Goal: Task Accomplishment & Management: Use online tool/utility

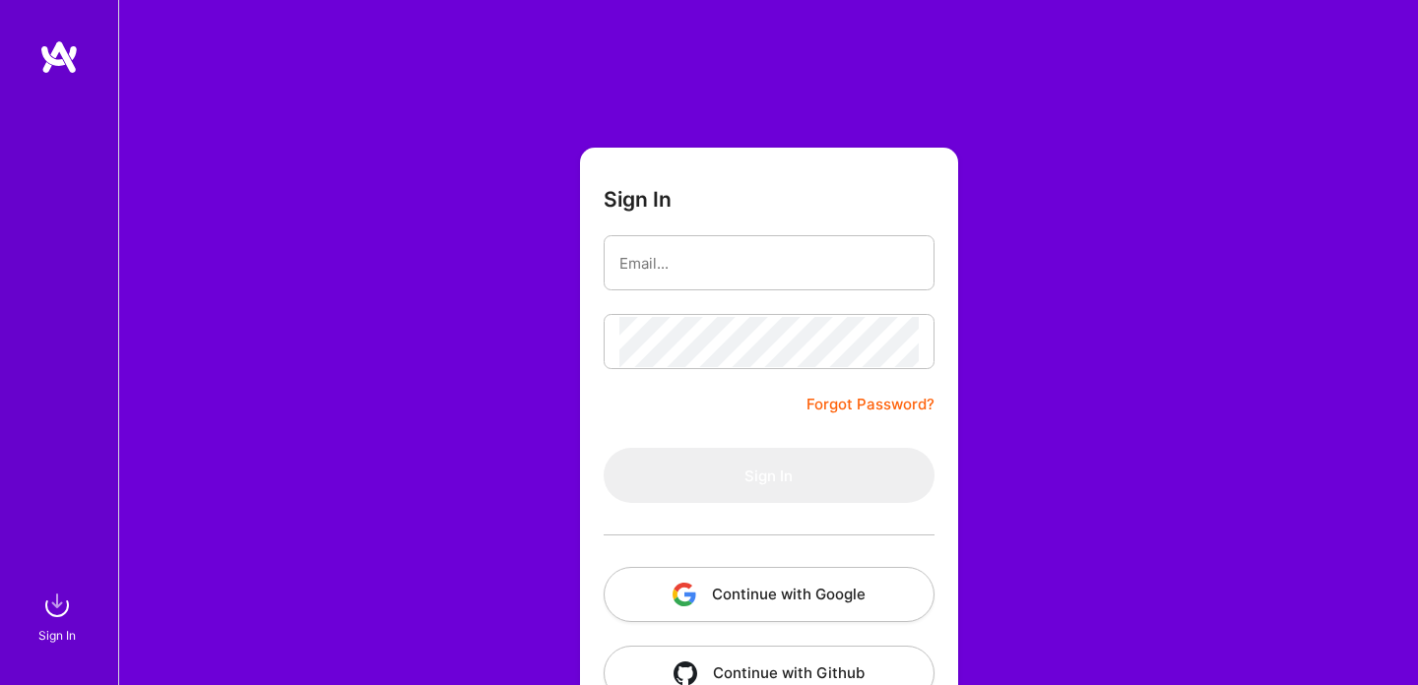
click at [762, 599] on button "Continue with Google" at bounding box center [769, 594] width 331 height 55
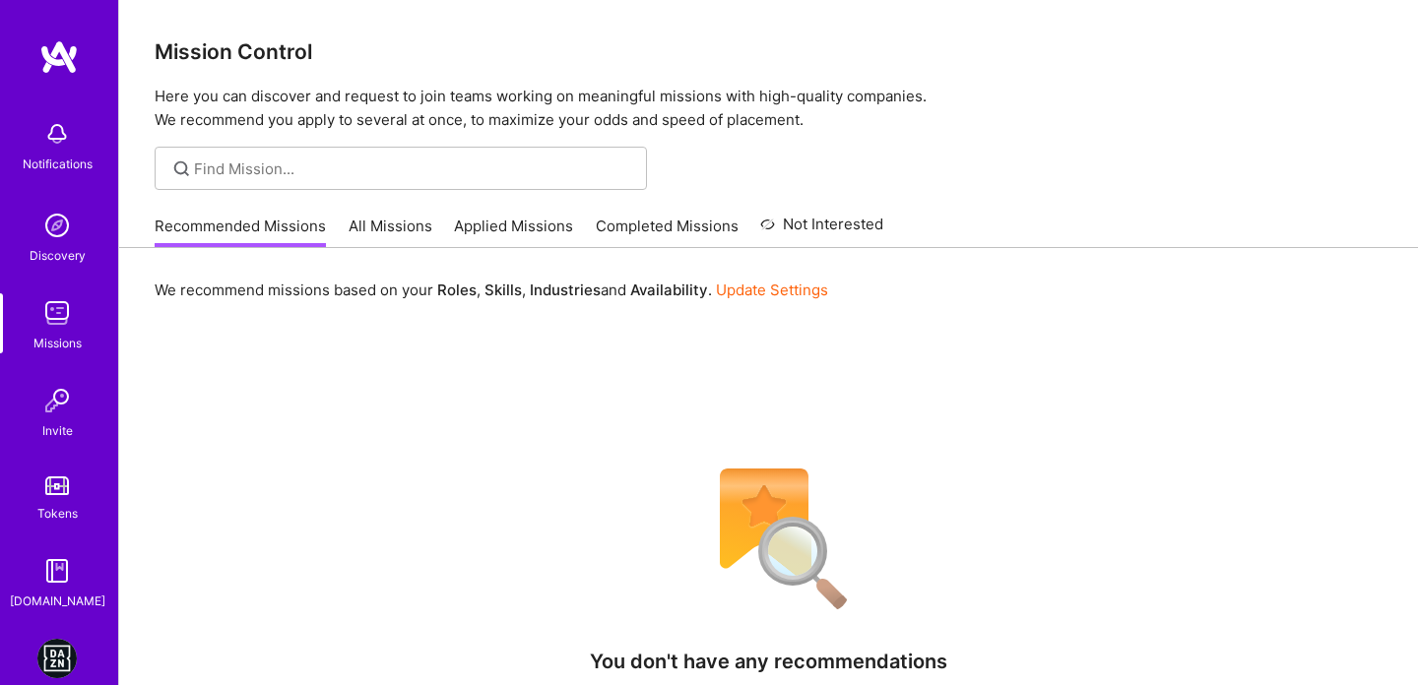
click at [66, 666] on img at bounding box center [56, 658] width 39 height 39
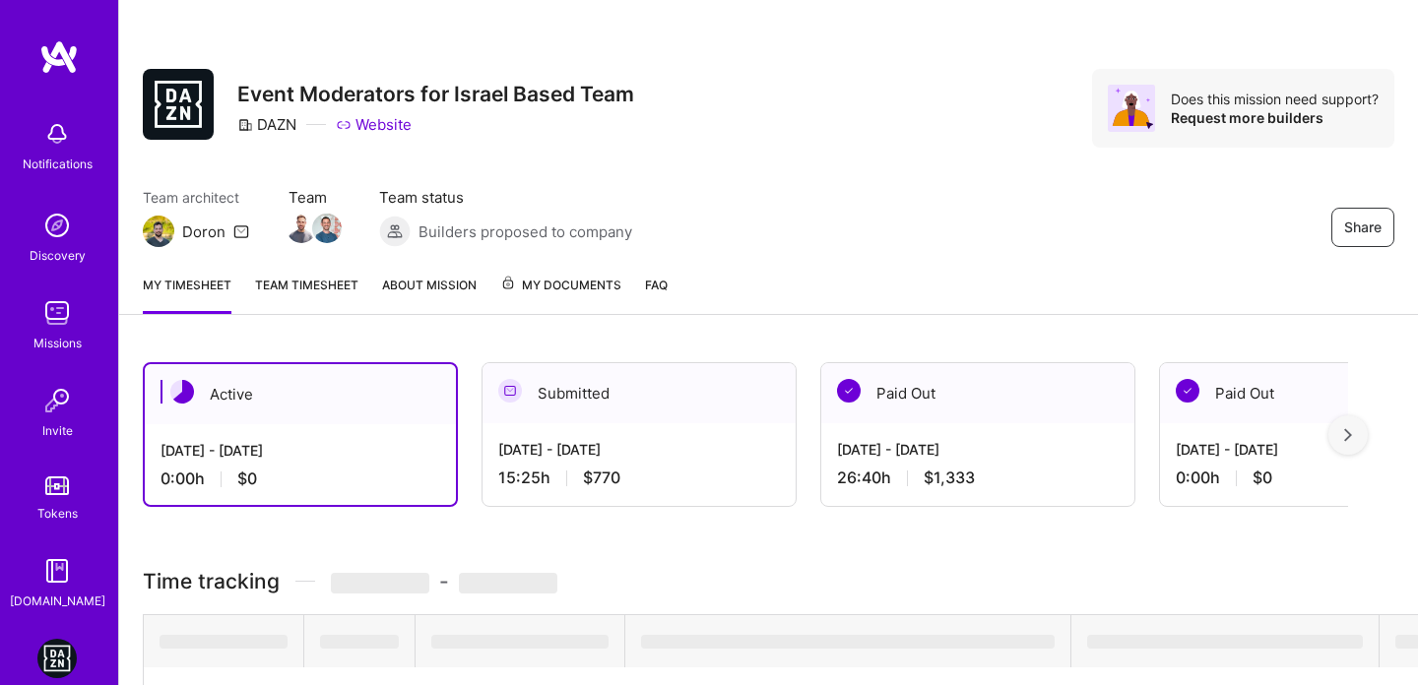
scroll to position [225, 0]
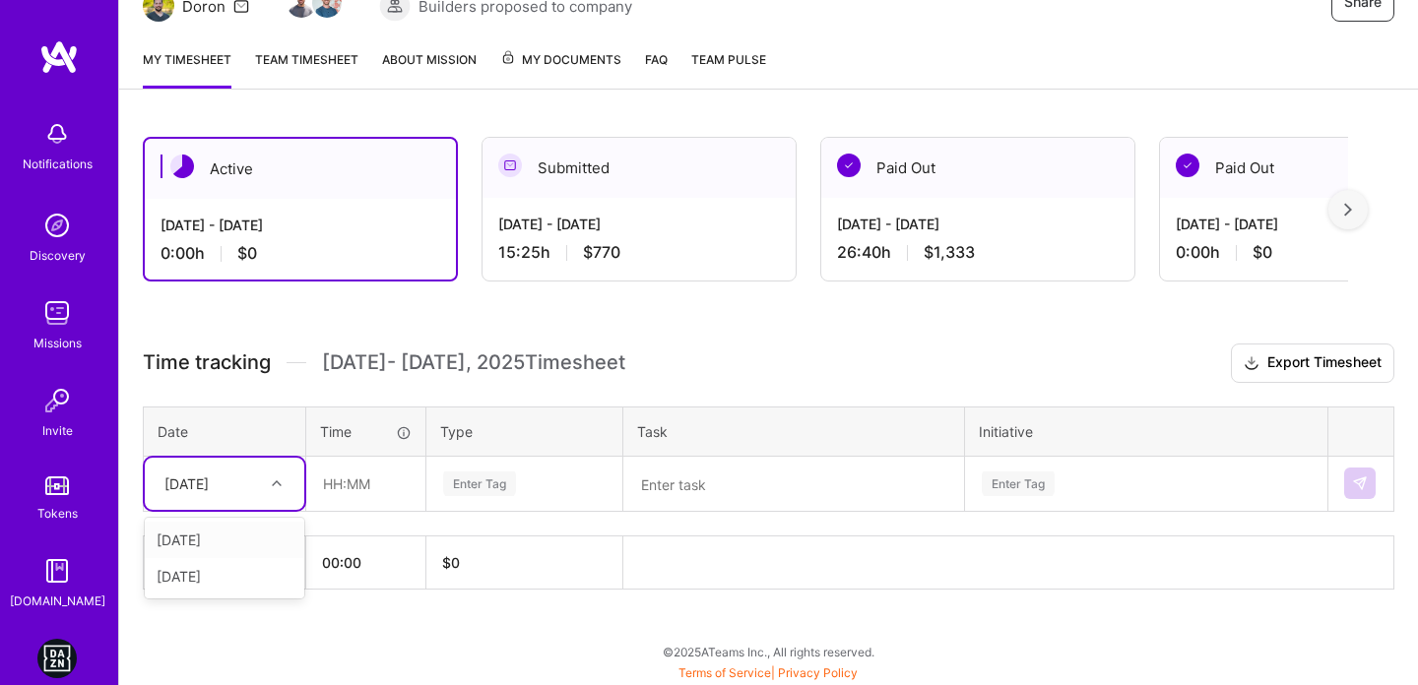
click at [247, 484] on div "[DATE]" at bounding box center [209, 484] width 109 height 32
click at [209, 581] on div "[DATE]" at bounding box center [224, 576] width 159 height 36
click at [330, 479] on input "text" at bounding box center [365, 484] width 117 height 52
click at [250, 490] on div "[DATE]" at bounding box center [209, 484] width 109 height 32
click at [208, 542] on div "[DATE]" at bounding box center [224, 540] width 159 height 36
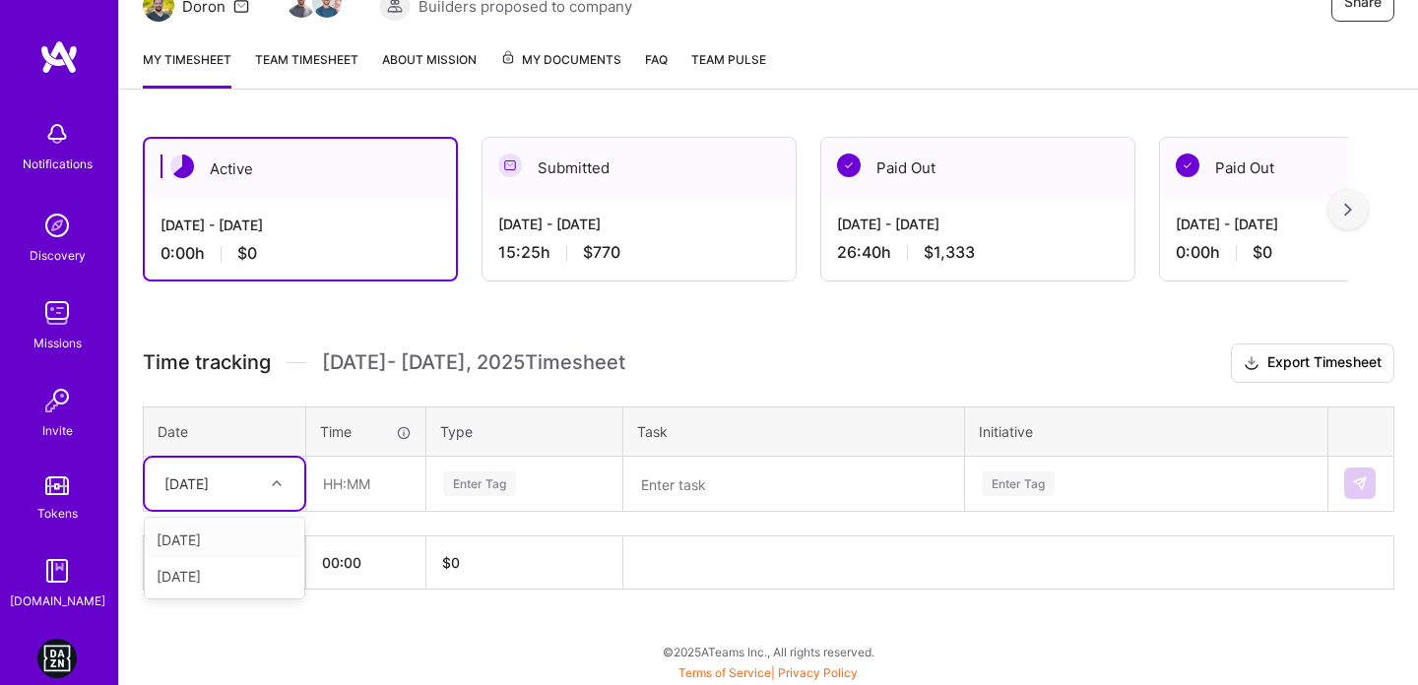
click at [221, 505] on div "[DATE]" at bounding box center [224, 484] width 159 height 52
click at [213, 535] on div "[DATE]" at bounding box center [224, 540] width 159 height 36
click at [324, 481] on input "text" at bounding box center [365, 484] width 117 height 52
type input "0"
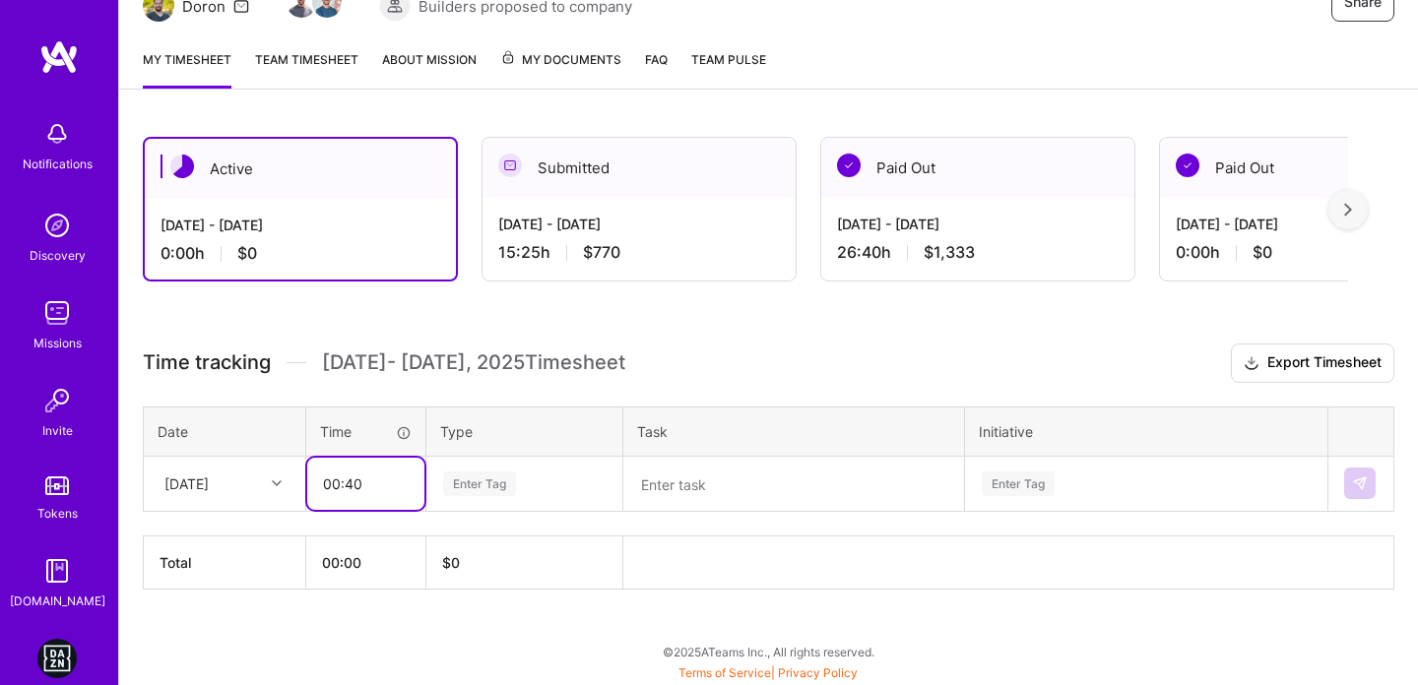
type input "00:40"
click at [209, 476] on div "[DATE]" at bounding box center [186, 484] width 44 height 21
click at [210, 552] on div "[DATE]" at bounding box center [224, 540] width 159 height 36
click at [466, 488] on div "Enter Tag" at bounding box center [479, 484] width 73 height 31
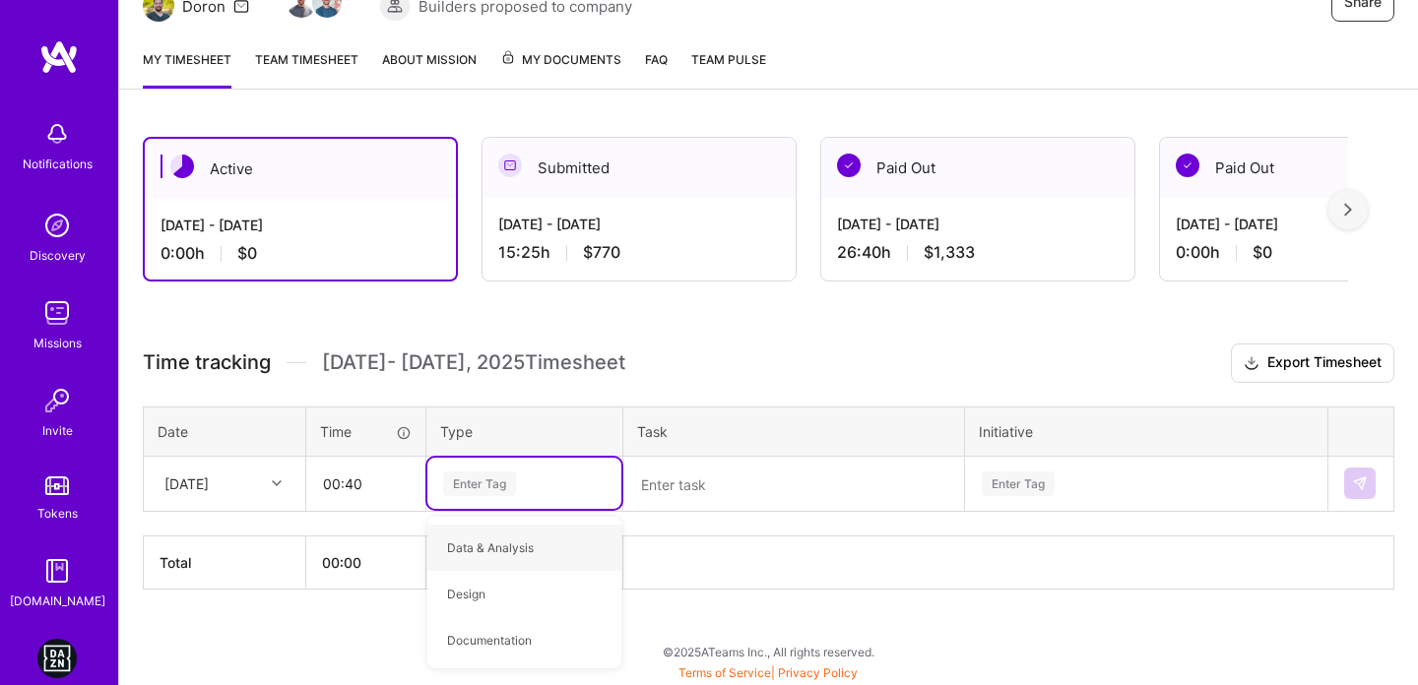
type input "p"
click at [478, 598] on span "Planning" at bounding box center [471, 594] width 68 height 27
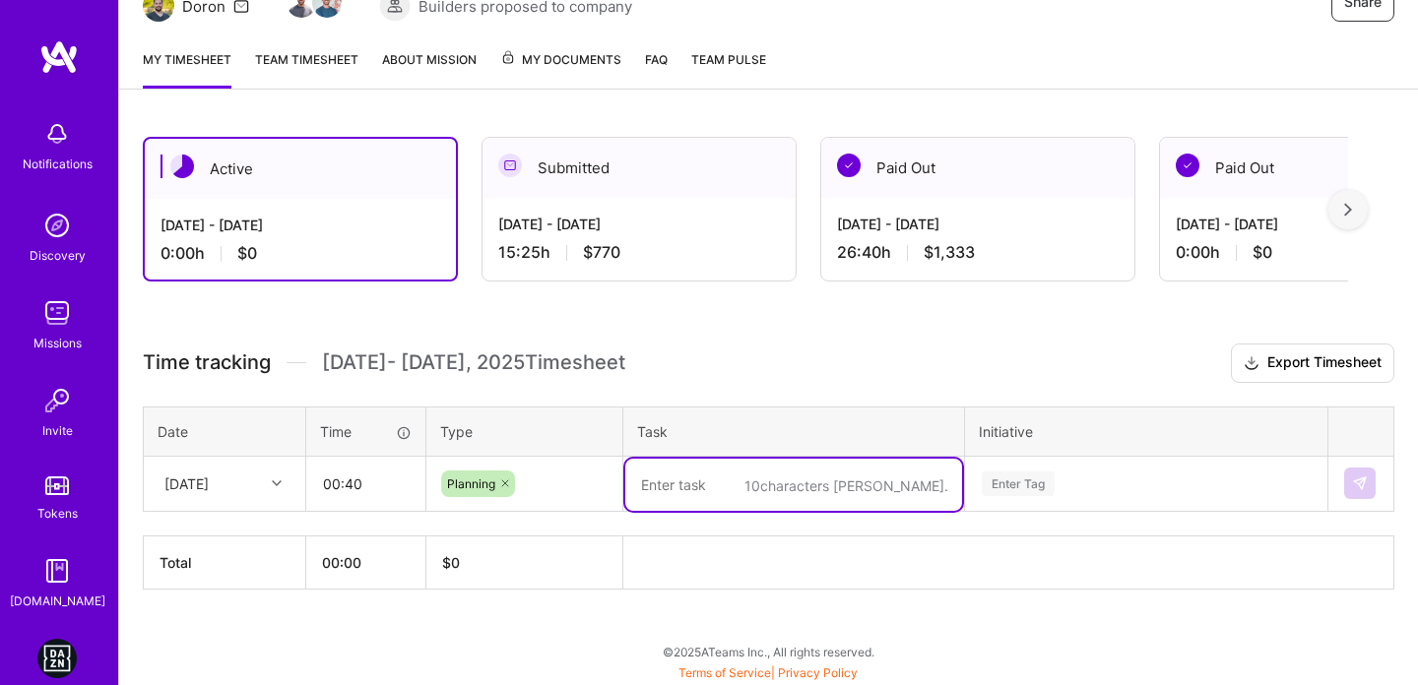
click at [737, 499] on textarea at bounding box center [793, 485] width 337 height 52
type textarea "ROS for my UCL event"
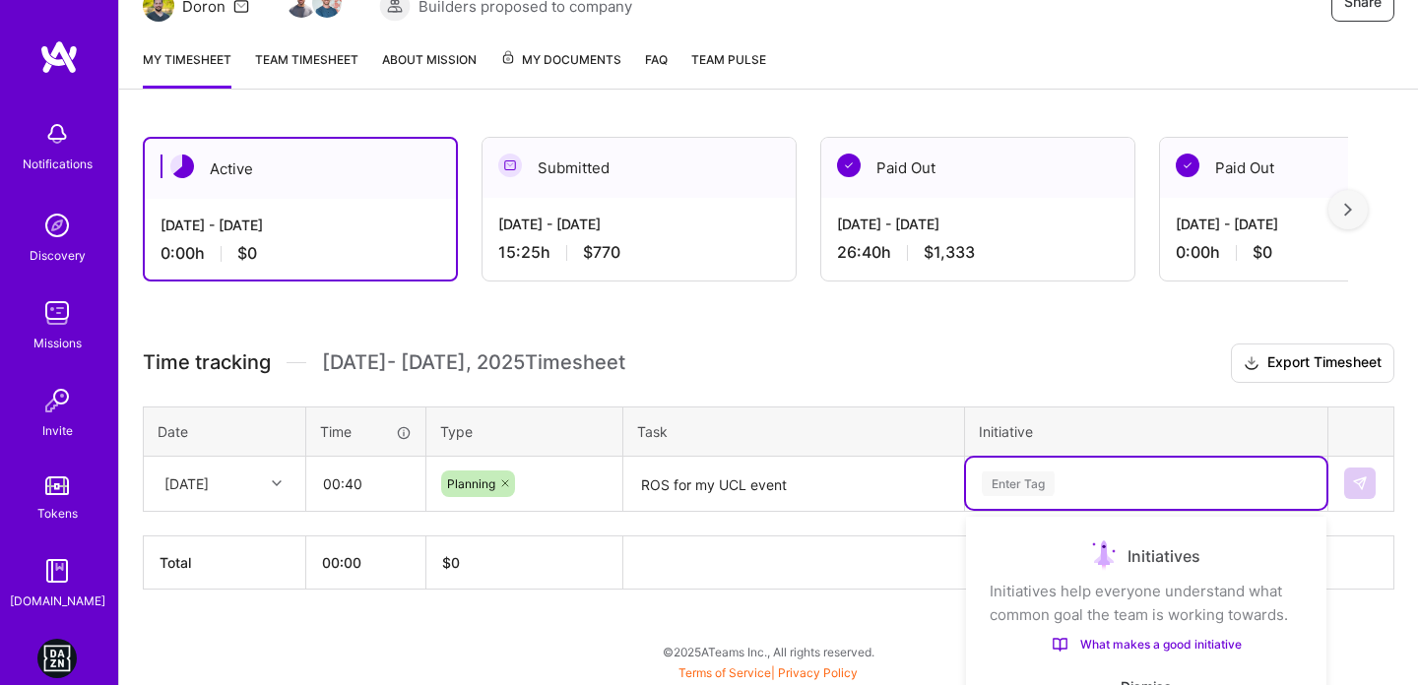
click at [1209, 475] on div "option Event Management focused, 1 of 6. 6 results available. Use Up and Down t…" at bounding box center [1146, 483] width 360 height 51
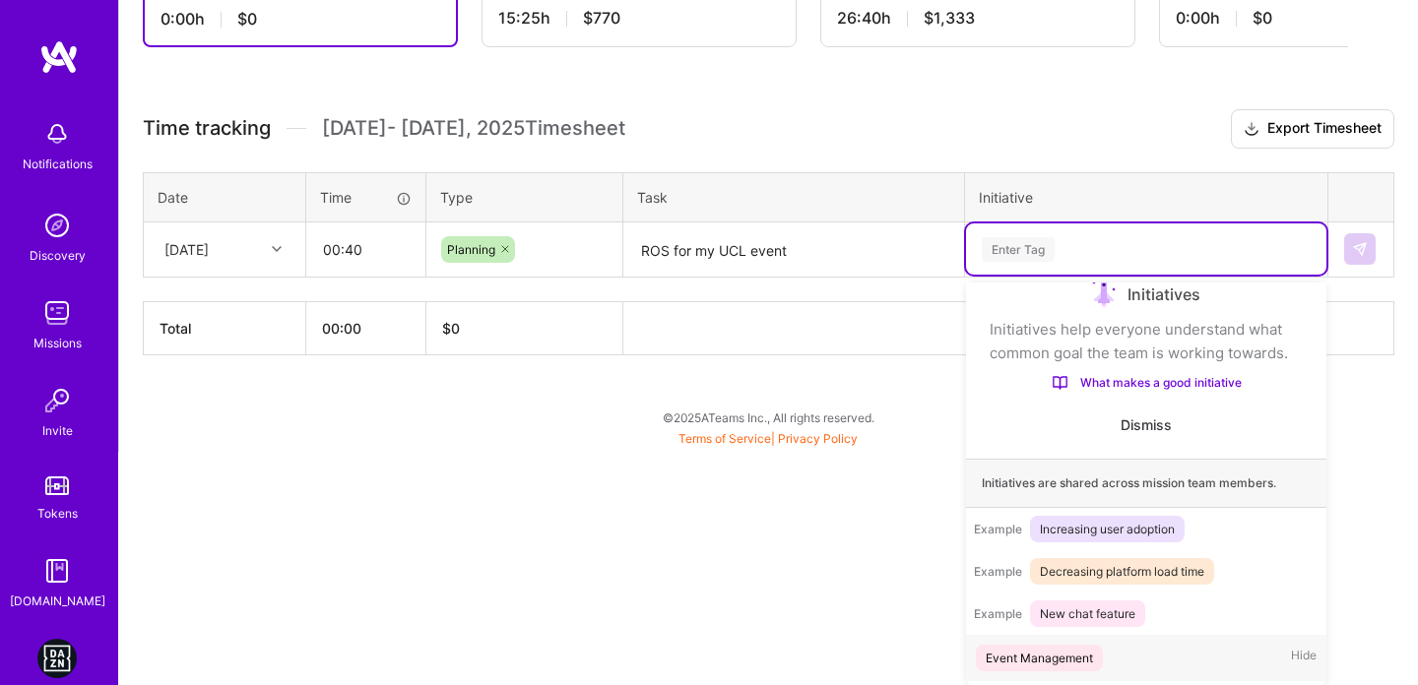
scroll to position [32, 0]
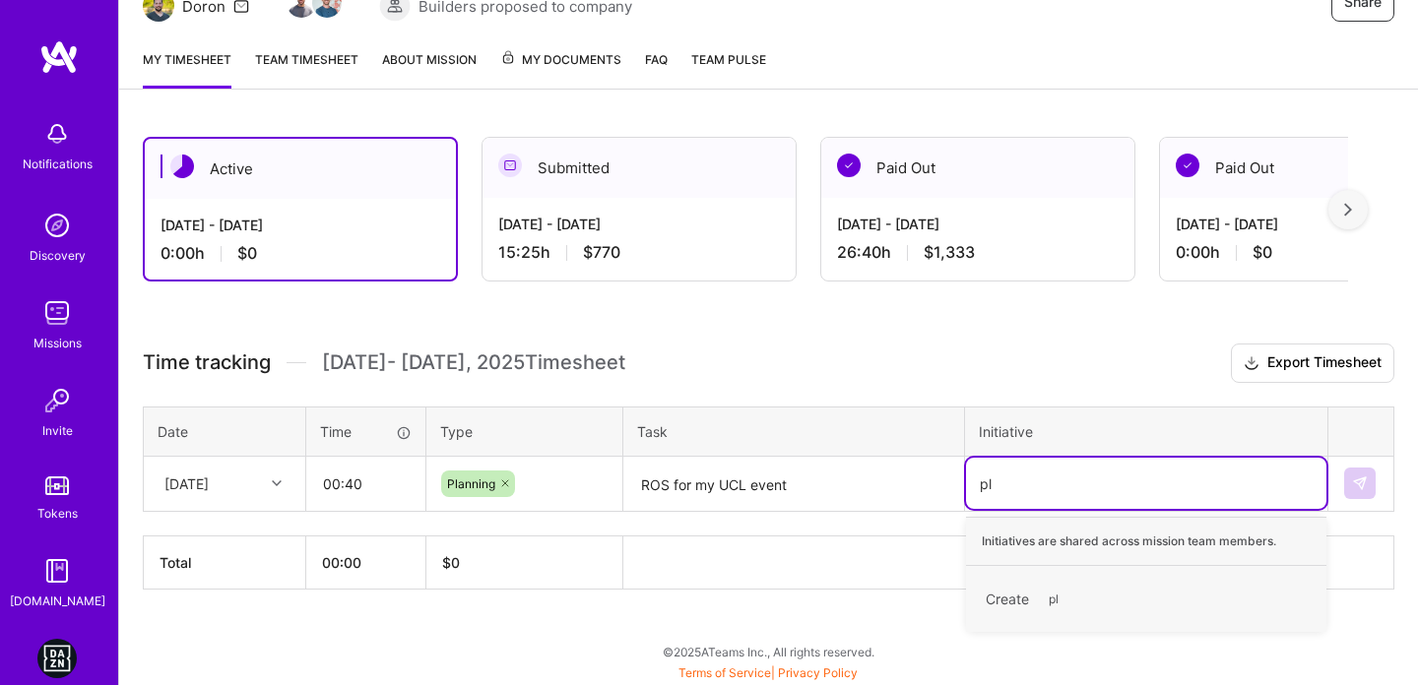
type input "p"
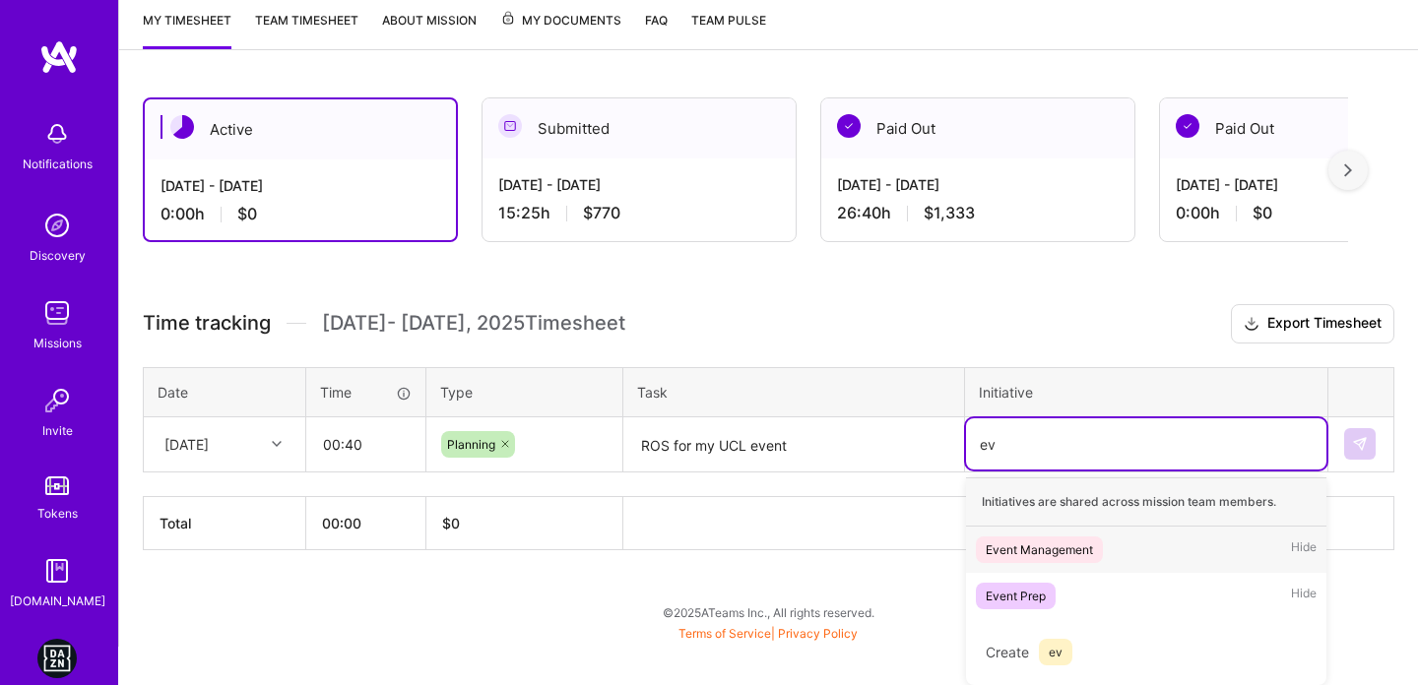
scroll to position [264, 0]
type input "eve"
click at [1037, 607] on span "Event Prep" at bounding box center [1016, 597] width 80 height 27
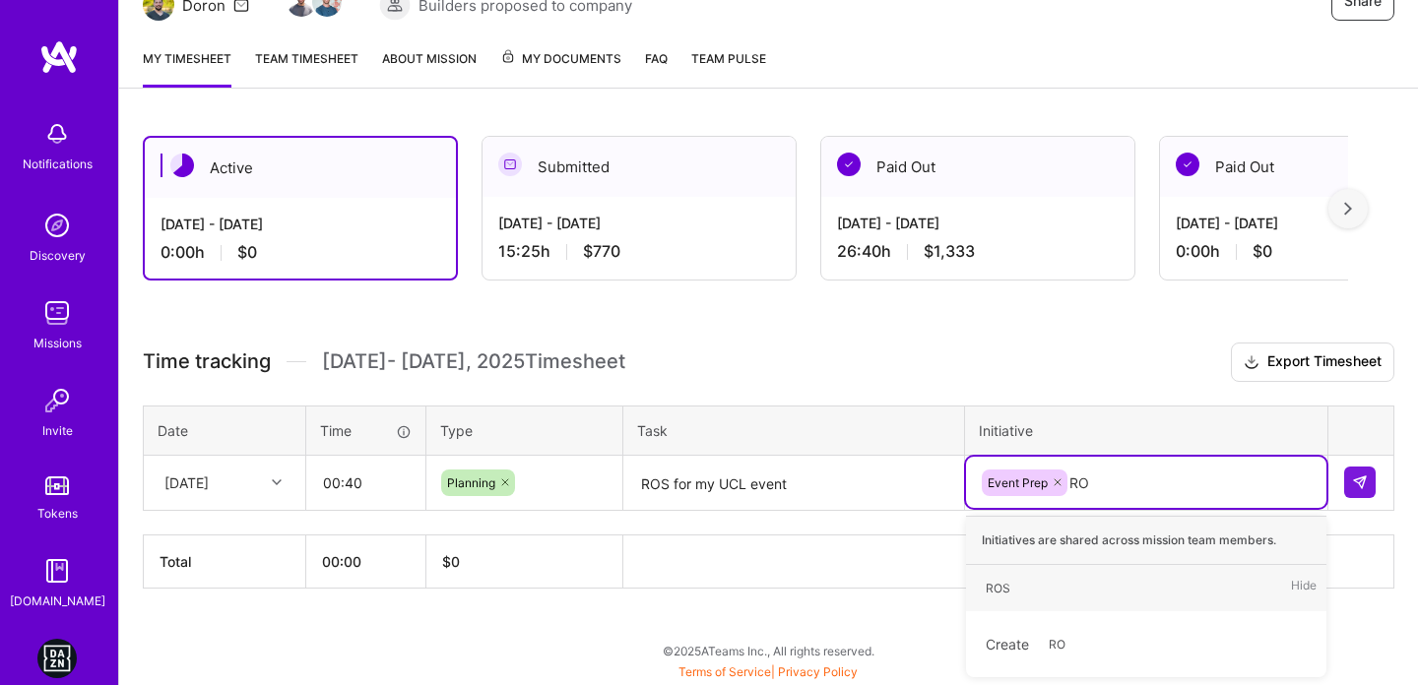
type input "ROS"
click at [996, 586] on div "ROS" at bounding box center [998, 589] width 25 height 21
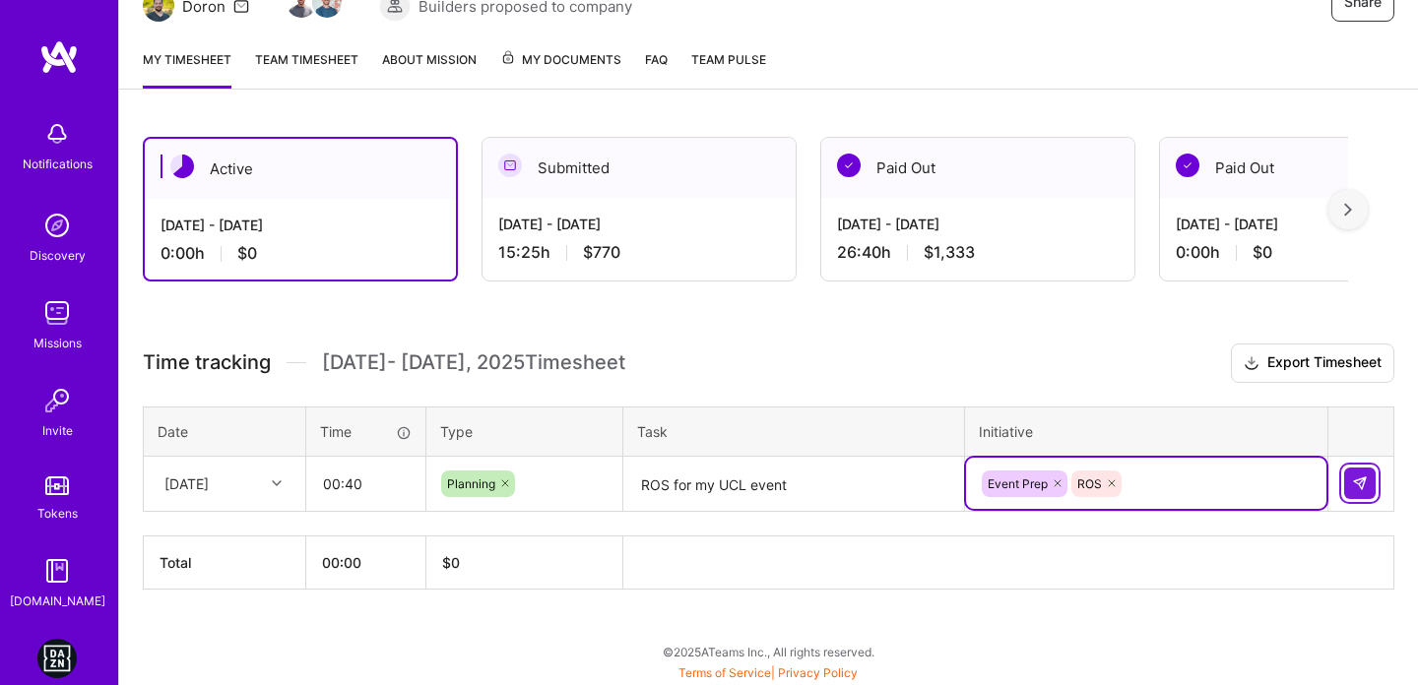
click at [1359, 491] on button at bounding box center [1360, 484] width 32 height 32
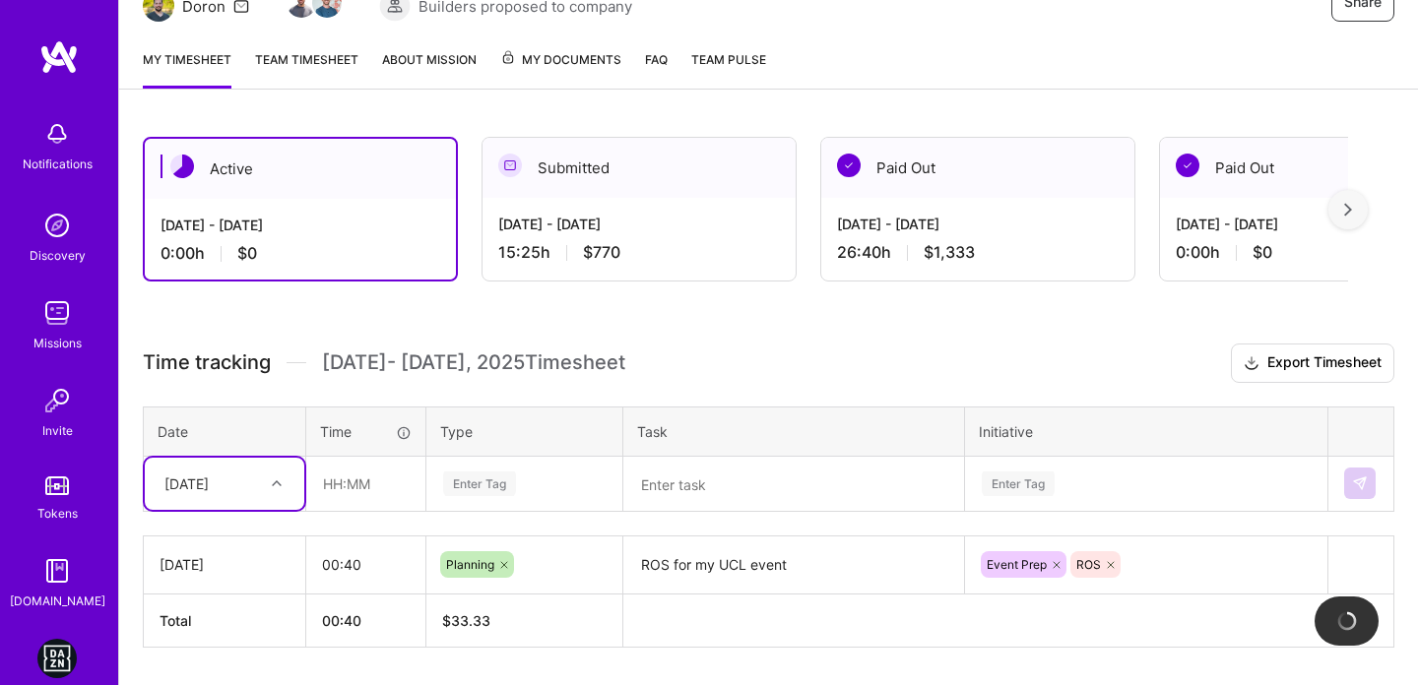
scroll to position [284, 0]
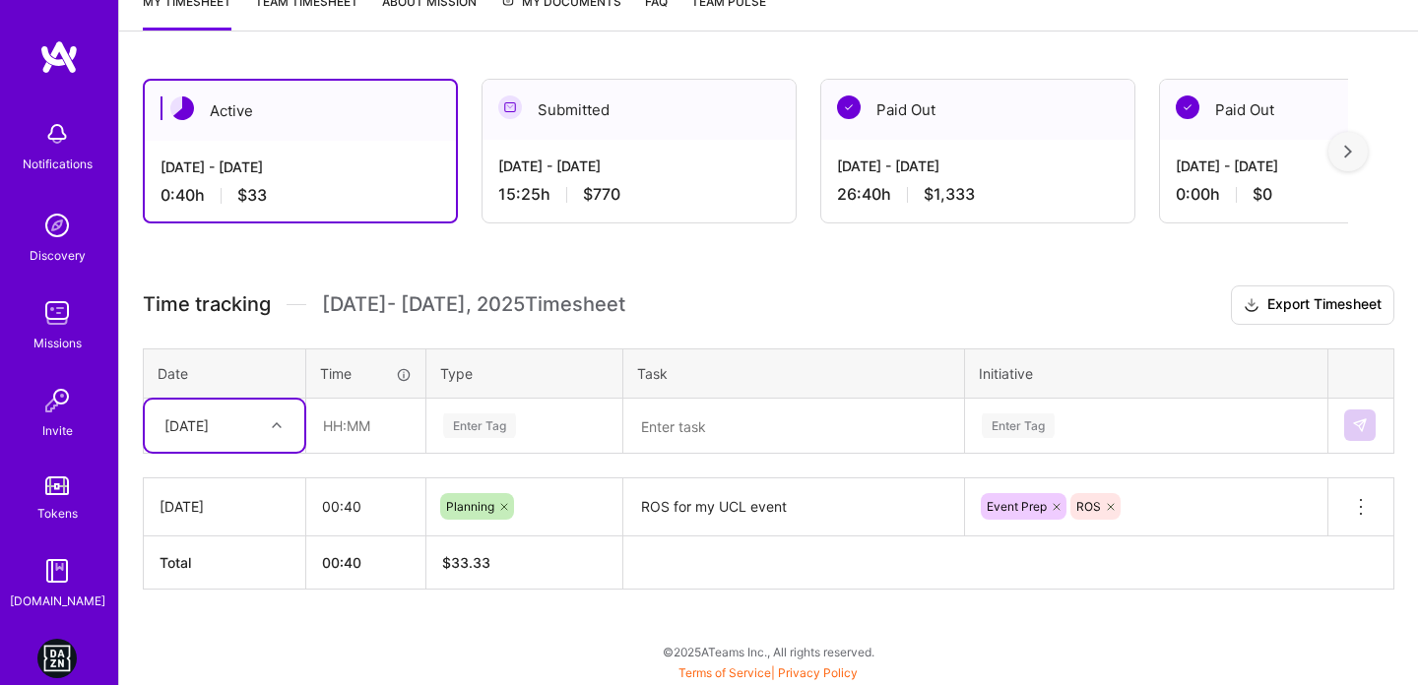
click at [228, 569] on th "Total" at bounding box center [225, 562] width 162 height 53
click at [276, 422] on icon at bounding box center [277, 425] width 10 height 10
click at [229, 488] on div "[DATE]" at bounding box center [224, 482] width 159 height 36
click at [334, 427] on input "text" at bounding box center [365, 426] width 117 height 52
type input "02:40"
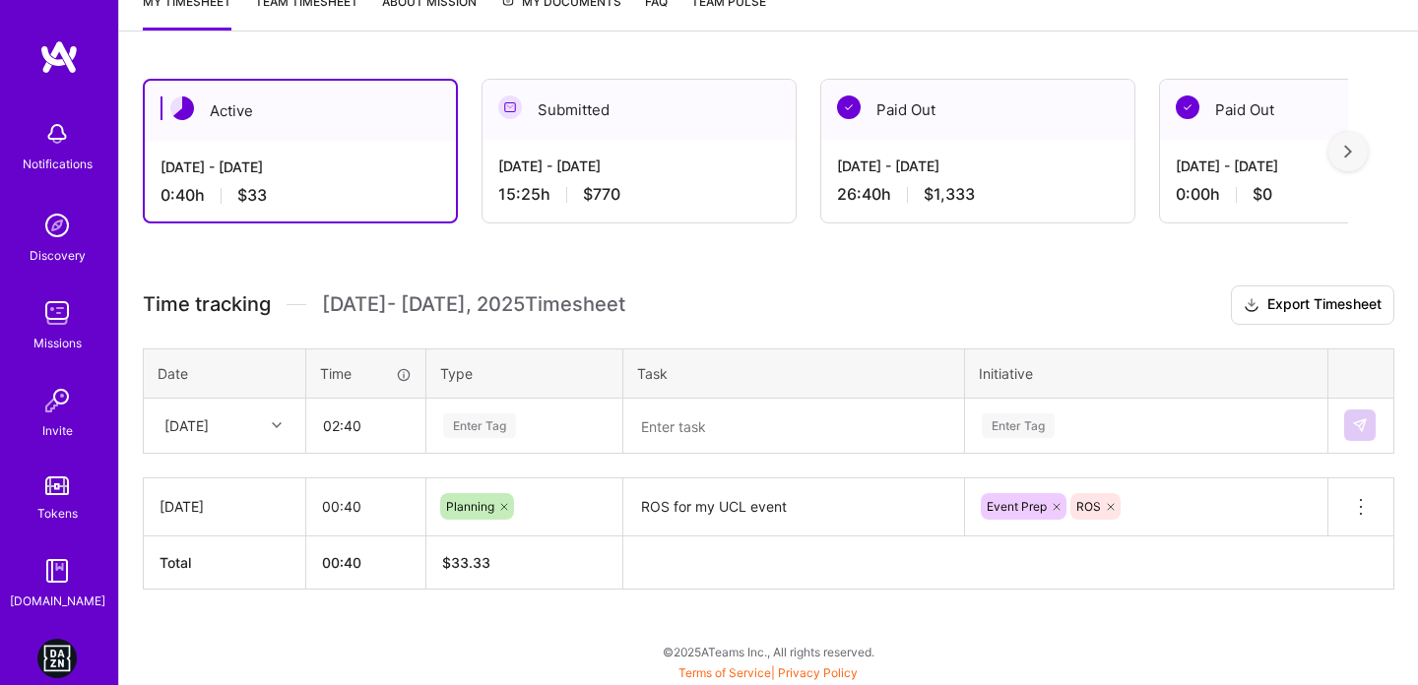
click at [497, 425] on div "Enter Tag" at bounding box center [479, 426] width 73 height 31
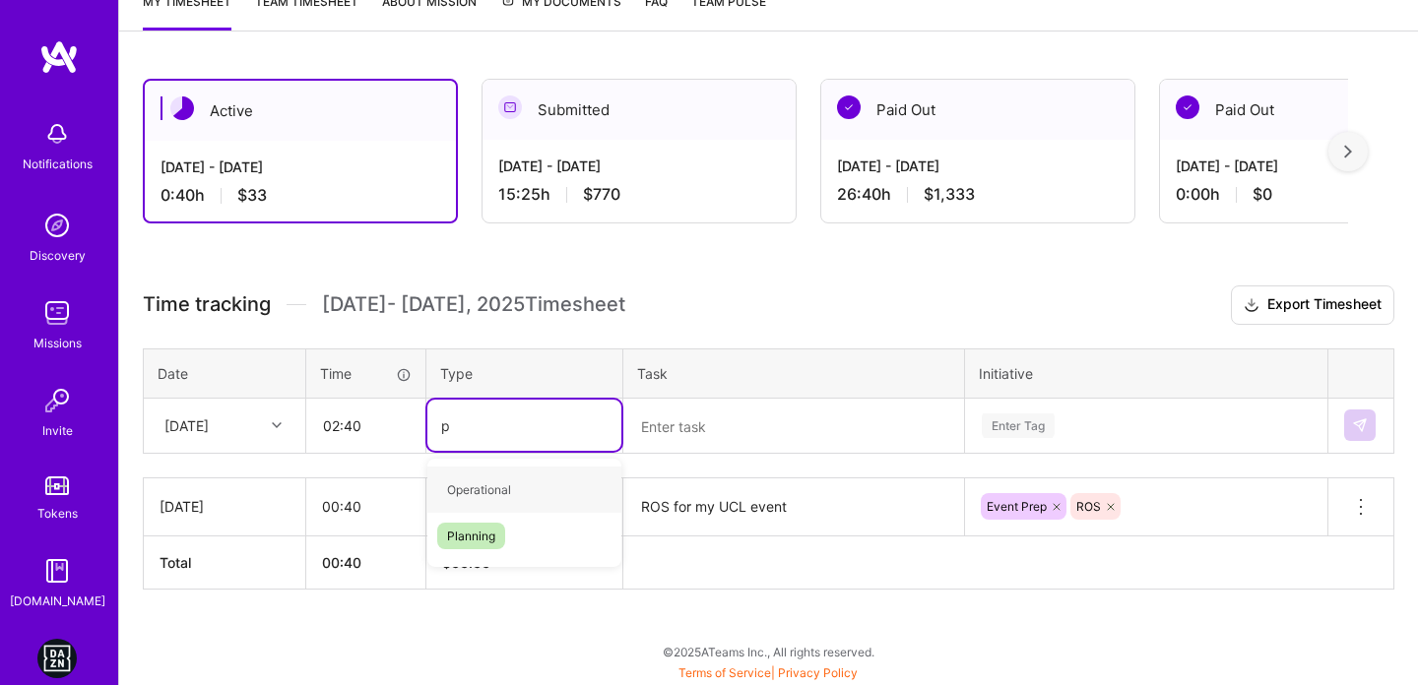
type input "pl"
click at [501, 493] on span "Planning" at bounding box center [471, 490] width 68 height 27
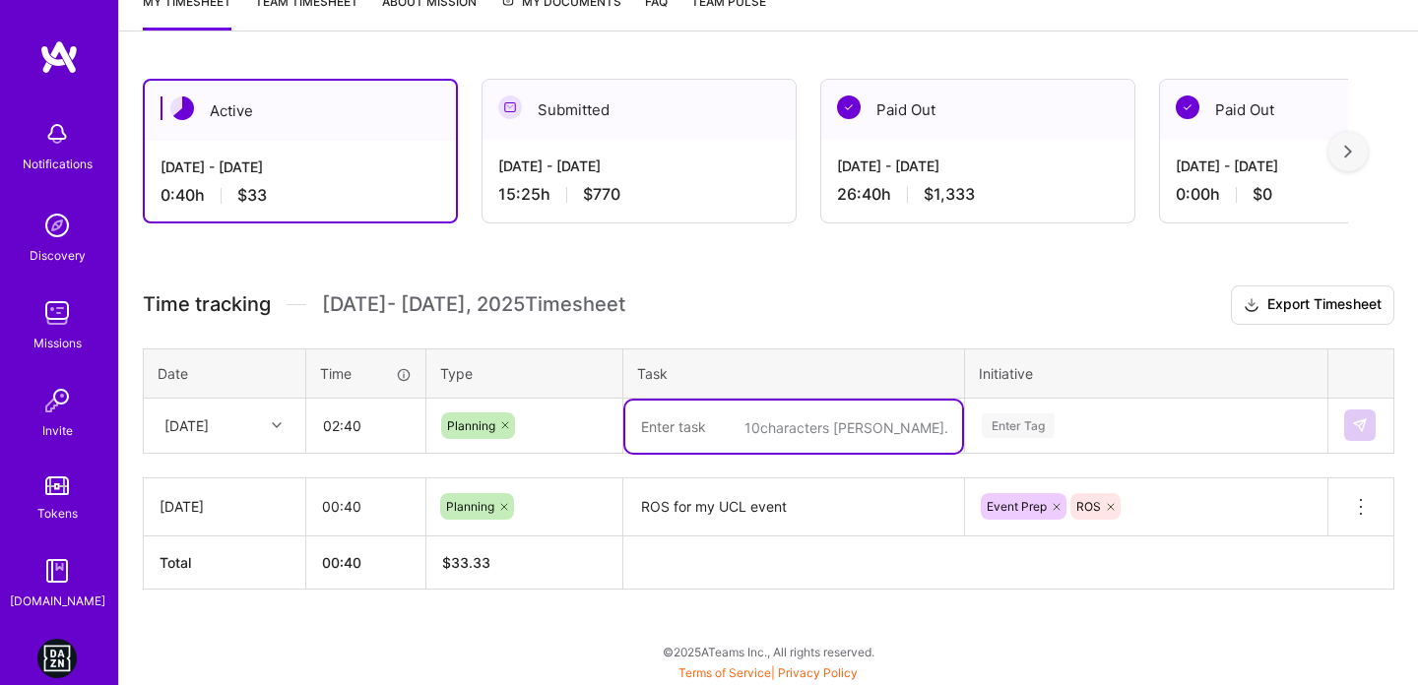
click at [716, 429] on textarea at bounding box center [793, 427] width 337 height 52
type textarea "ROS for my [DATE] event - 4 events"
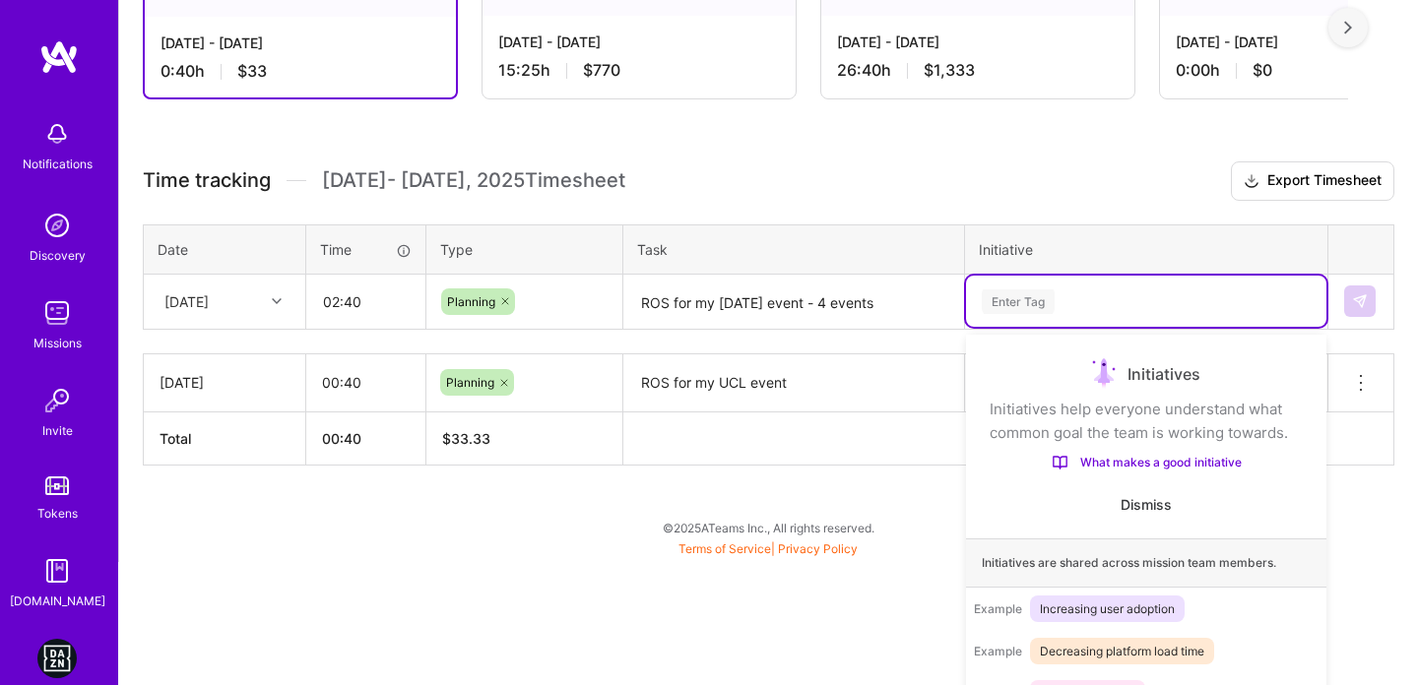
click at [1039, 327] on div "option ROS, selected. option Event Management focused, 1 of 6. 6 results availa…" at bounding box center [1146, 301] width 360 height 51
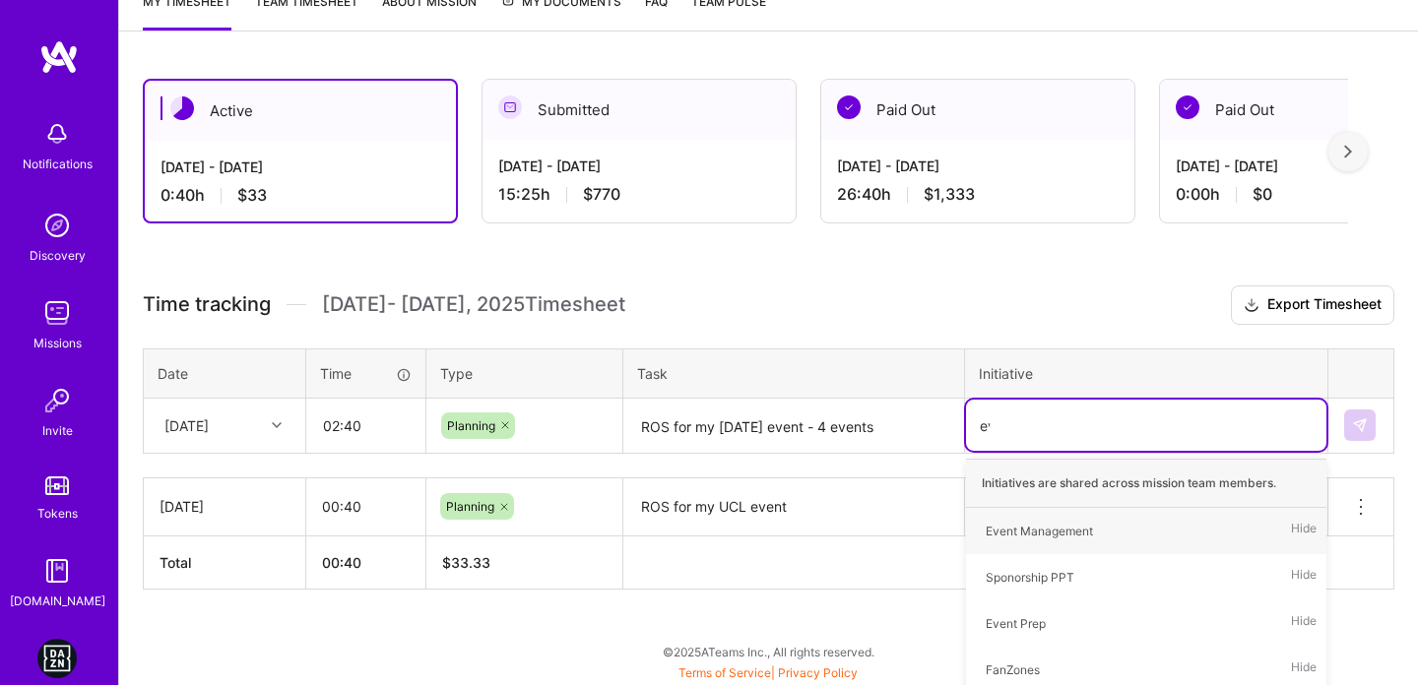
type input "eve"
click at [1038, 576] on div "Event Prep" at bounding box center [1016, 577] width 60 height 21
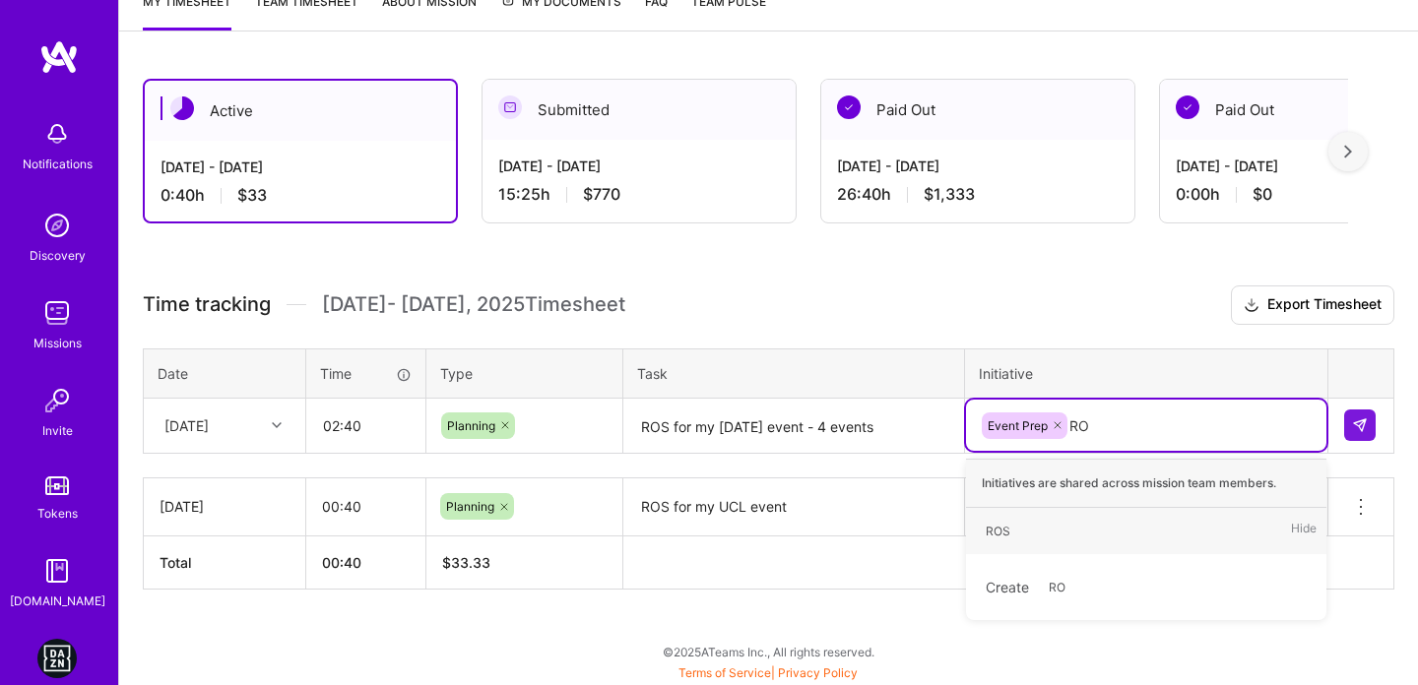
type input "ROS"
click at [1125, 527] on div "ROS Hide" at bounding box center [1146, 531] width 360 height 46
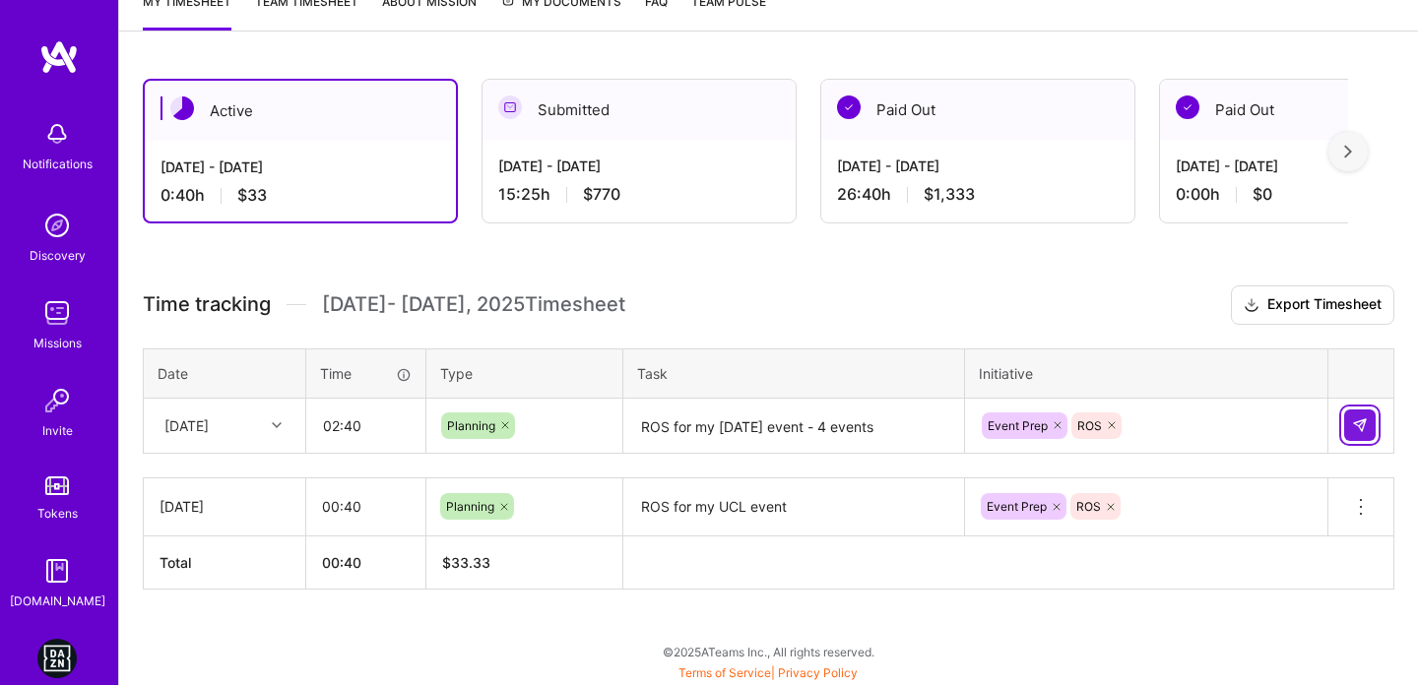
click at [1368, 426] on button at bounding box center [1360, 426] width 32 height 32
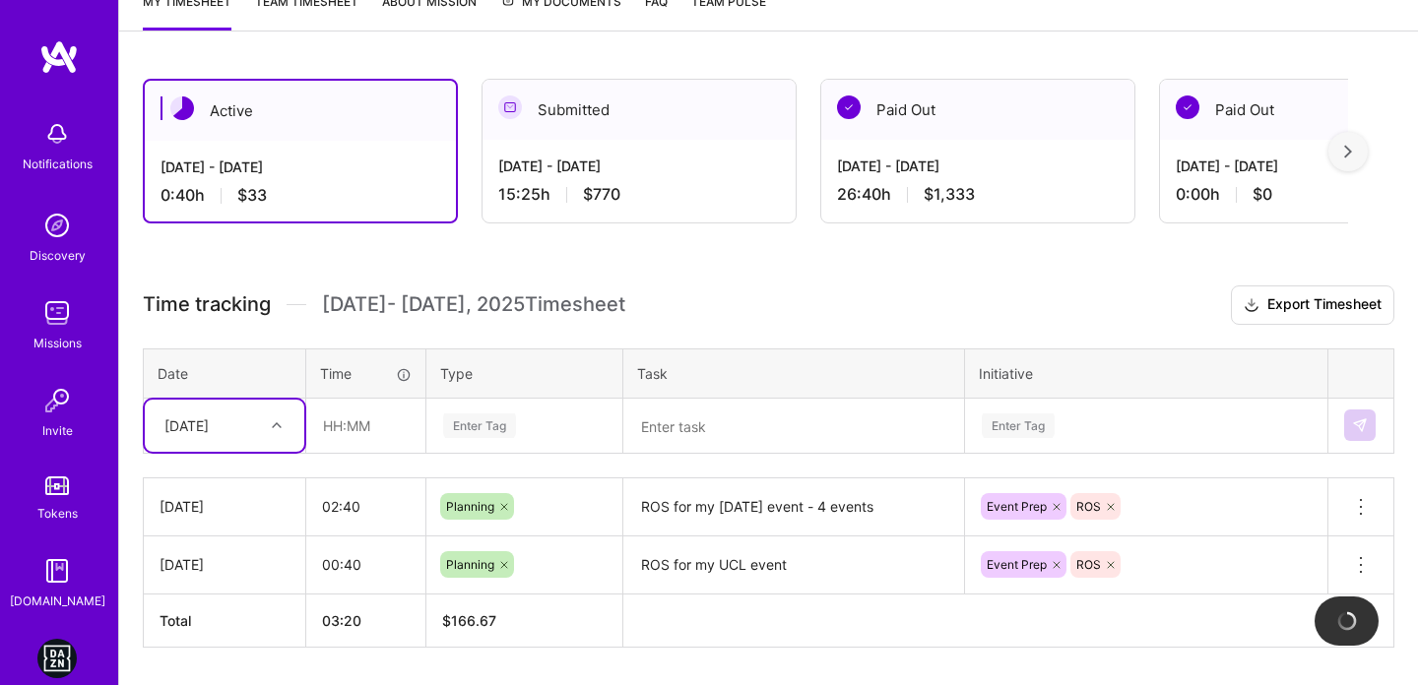
scroll to position [342, 0]
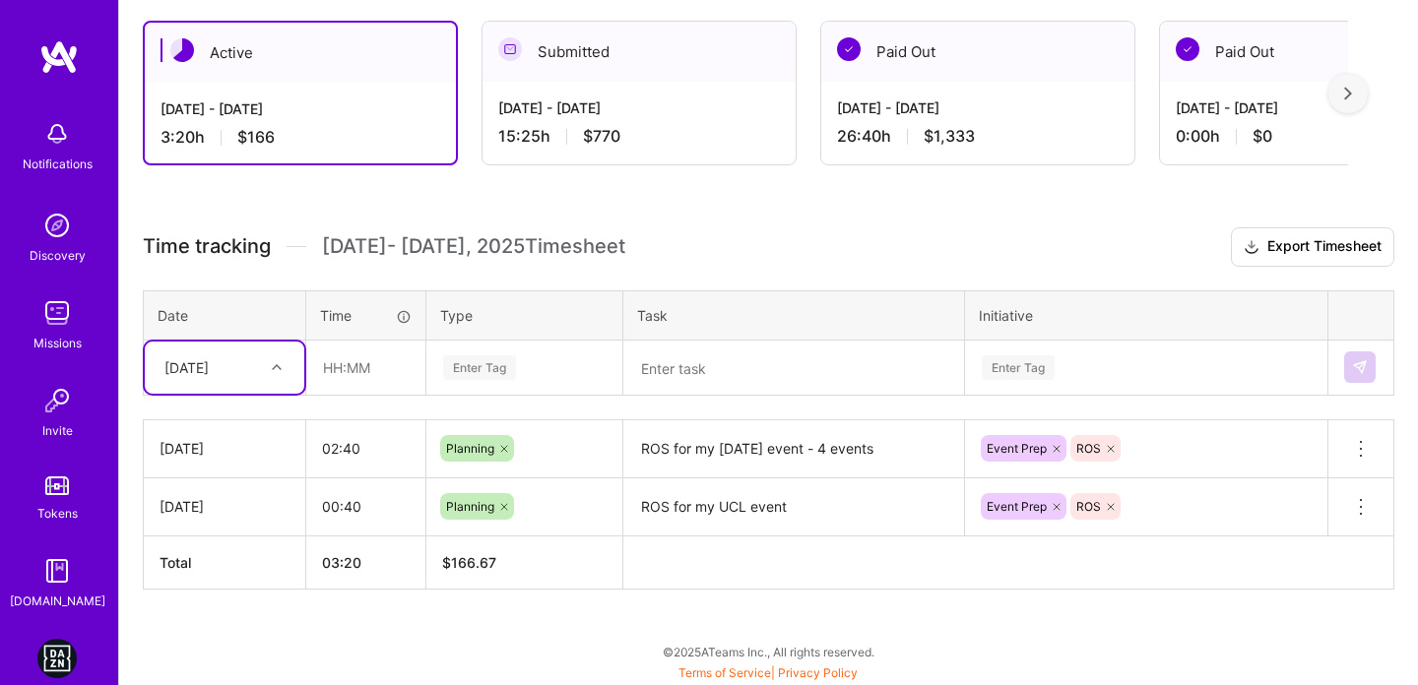
click at [231, 353] on div "[DATE]" at bounding box center [209, 367] width 109 height 32
click at [316, 369] on input "text" at bounding box center [365, 368] width 117 height 52
click at [195, 366] on div "[DATE]" at bounding box center [186, 367] width 44 height 21
click at [212, 466] on div "[DATE]" at bounding box center [224, 460] width 159 height 36
click at [326, 366] on input "text" at bounding box center [365, 368] width 117 height 52
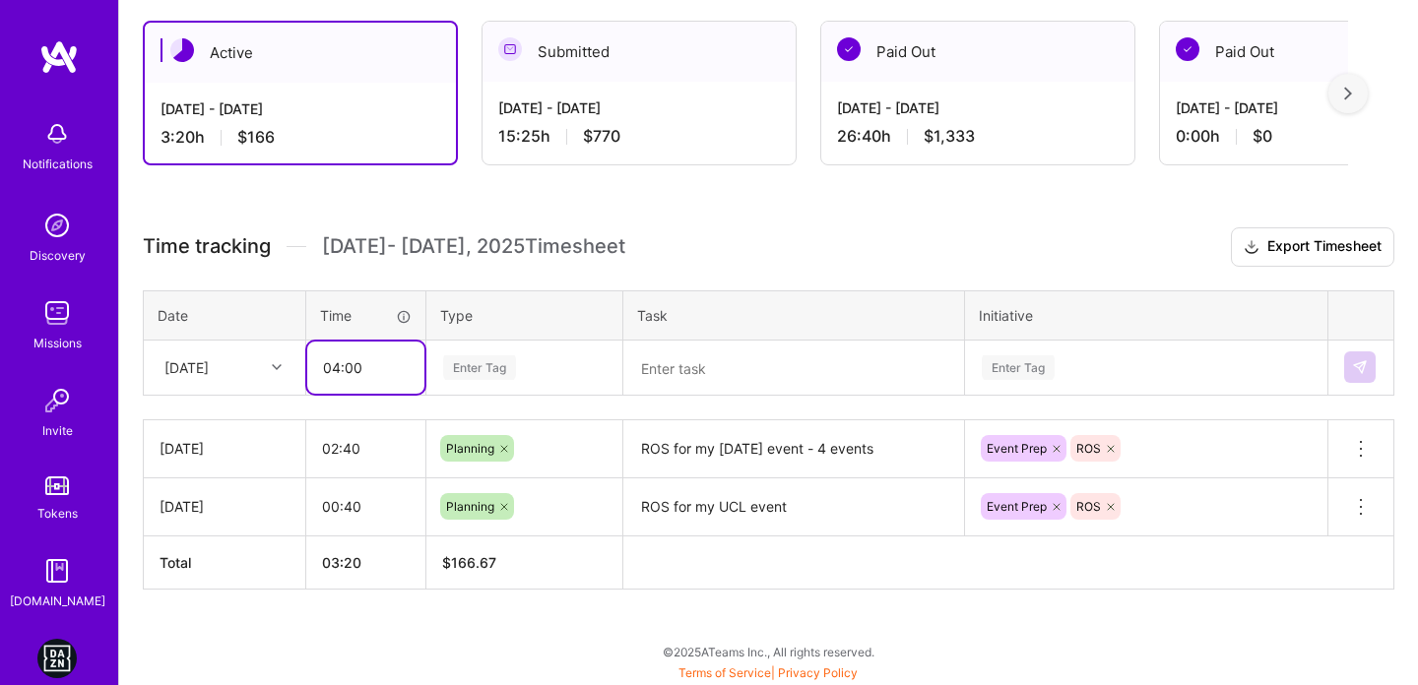
type input "04:00"
click at [218, 379] on div "[DATE]" at bounding box center [209, 367] width 109 height 32
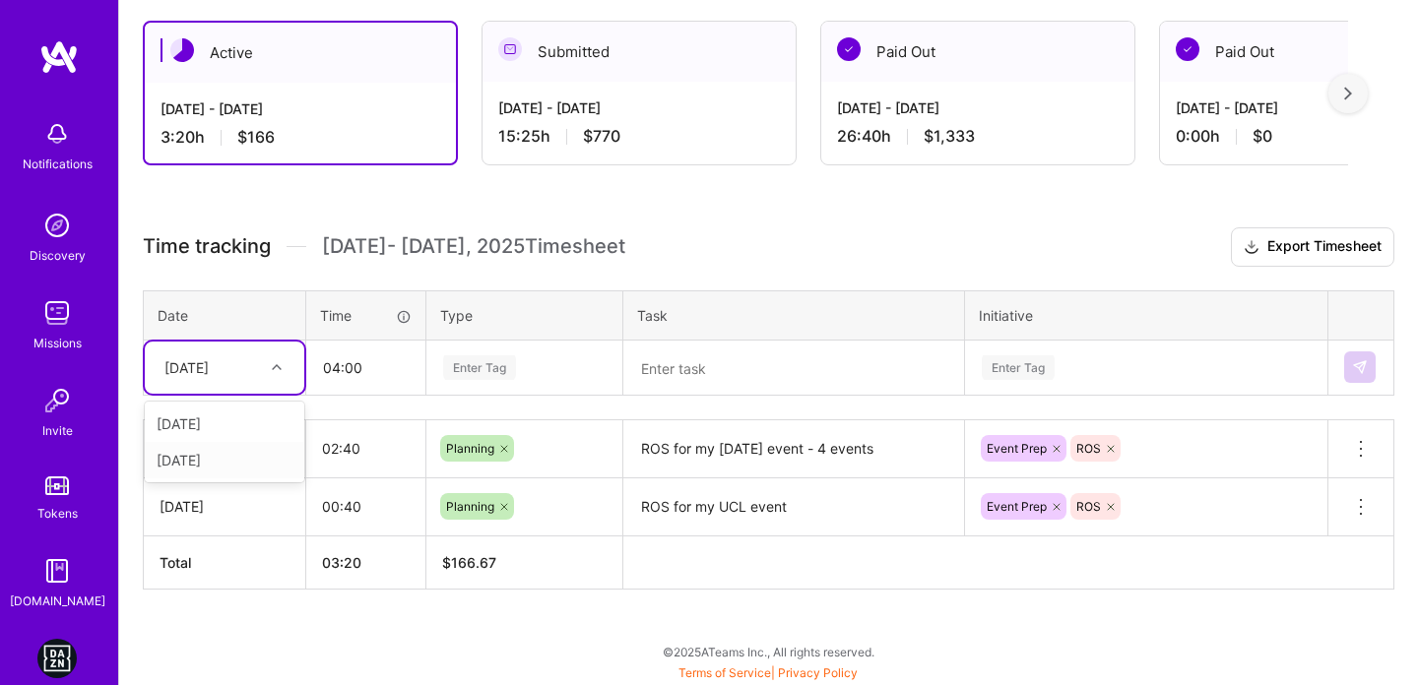
click at [213, 462] on div "[DATE]" at bounding box center [224, 460] width 159 height 36
click at [202, 375] on div "[DATE]" at bounding box center [186, 367] width 44 height 21
click at [192, 467] on div "[DATE]" at bounding box center [224, 460] width 159 height 36
click at [721, 383] on textarea at bounding box center [793, 369] width 337 height 52
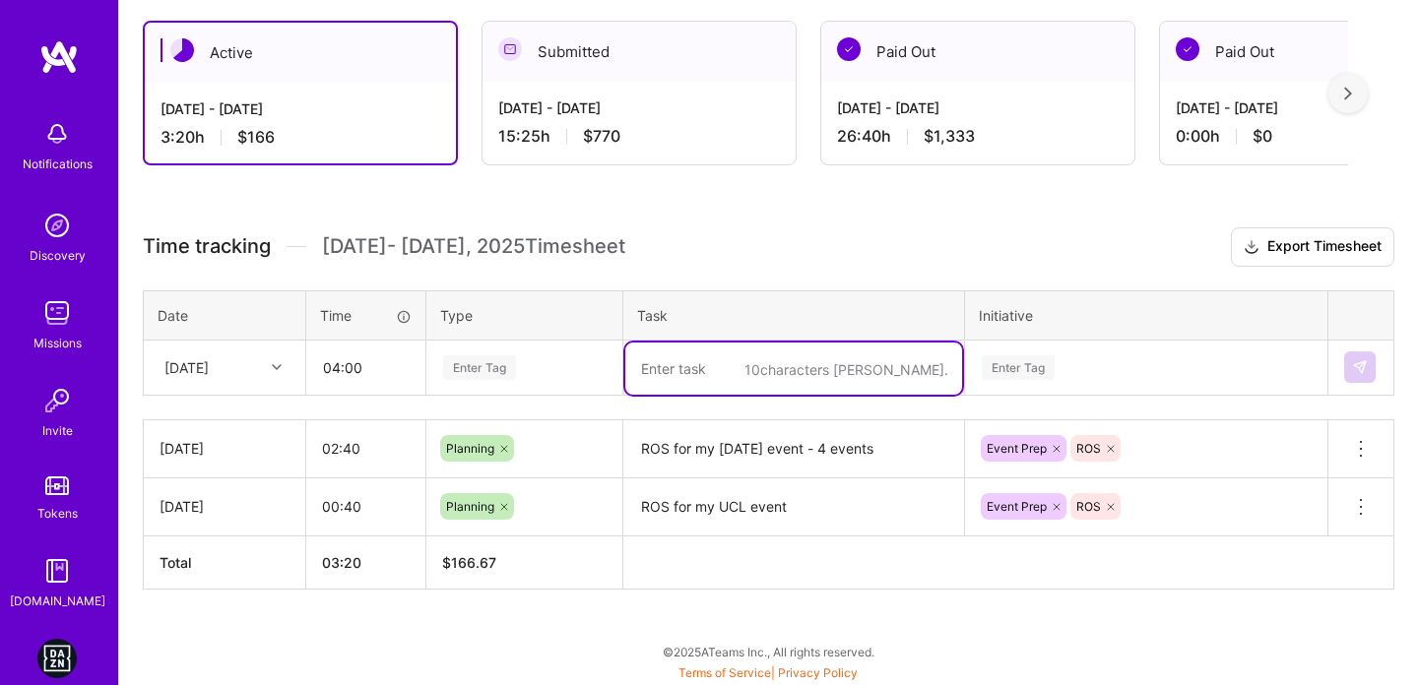
paste textarea "DACH - UEFA Champions League Conference (Late)"
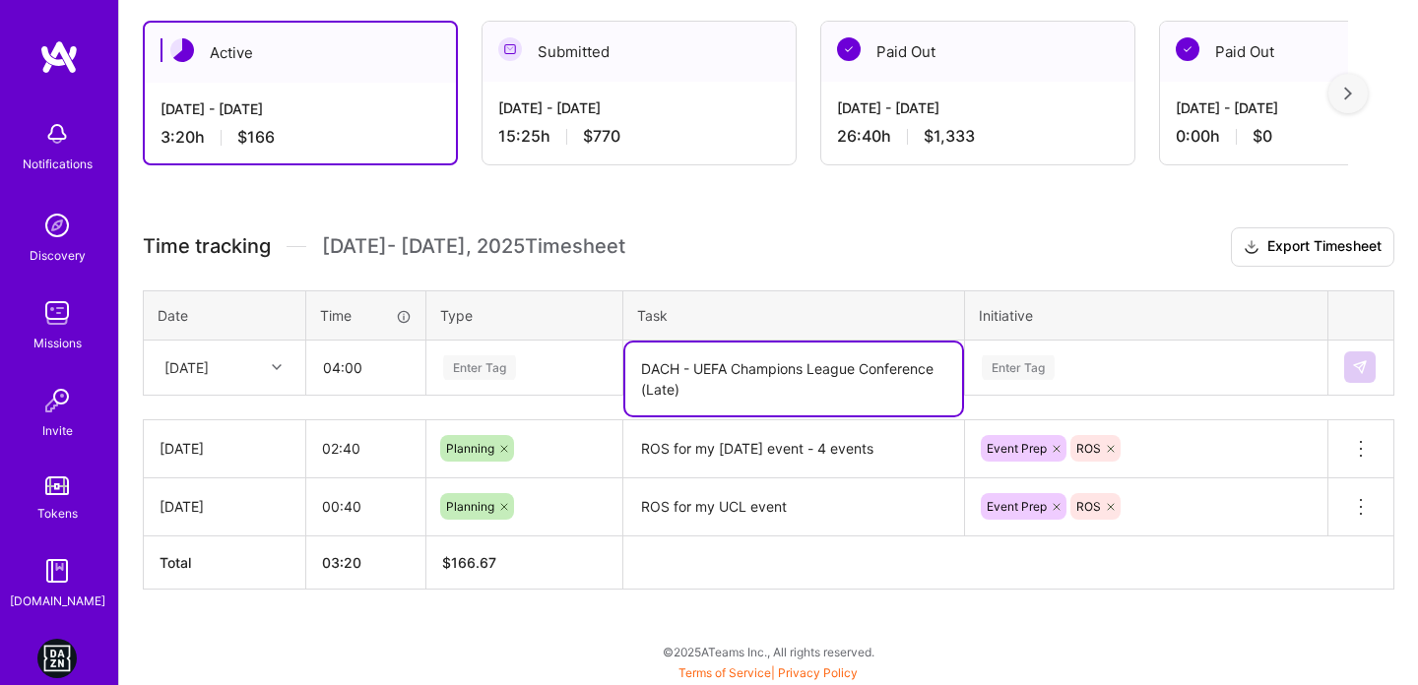
type textarea "DACH - UEFA Champions League Conference (Late)"
click at [539, 369] on div "Enter Tag" at bounding box center [524, 367] width 166 height 25
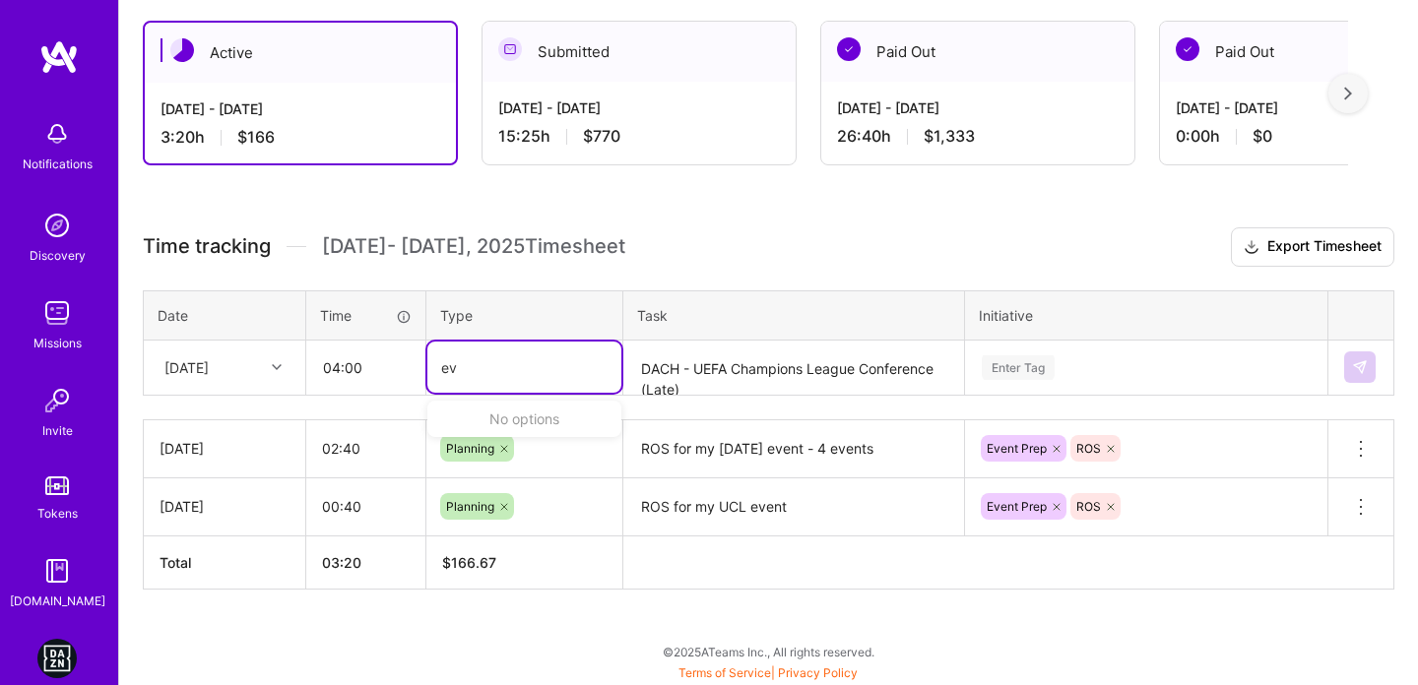
type input "e"
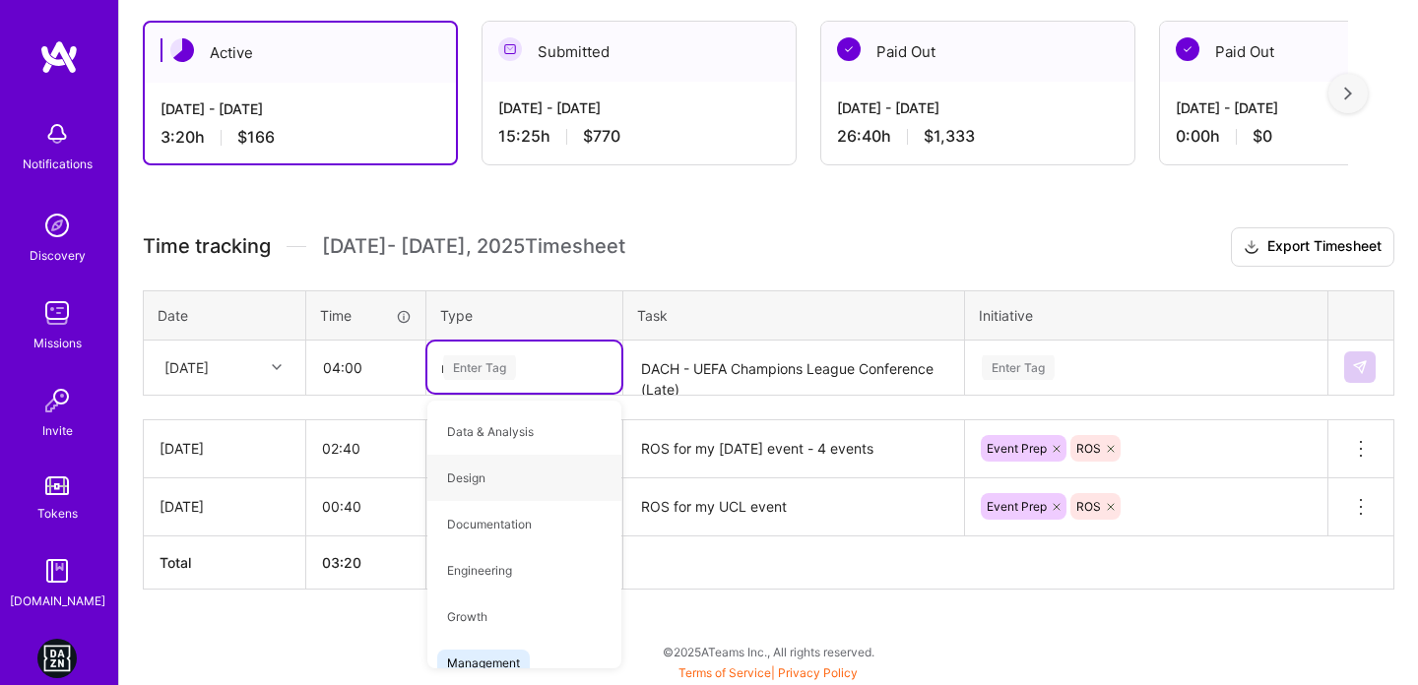
type input "ma"
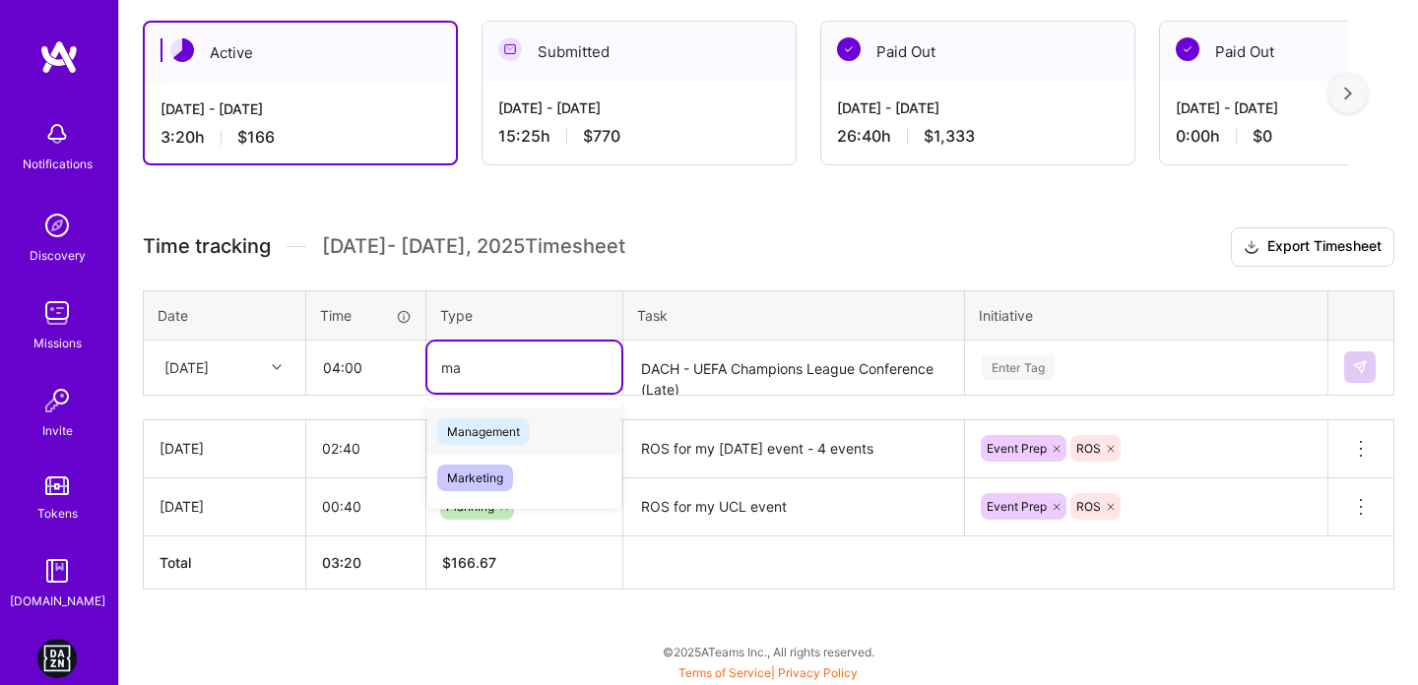
click at [514, 442] on span "Management" at bounding box center [483, 431] width 93 height 27
click at [1108, 383] on div "Enter Tag" at bounding box center [1146, 366] width 360 height 51
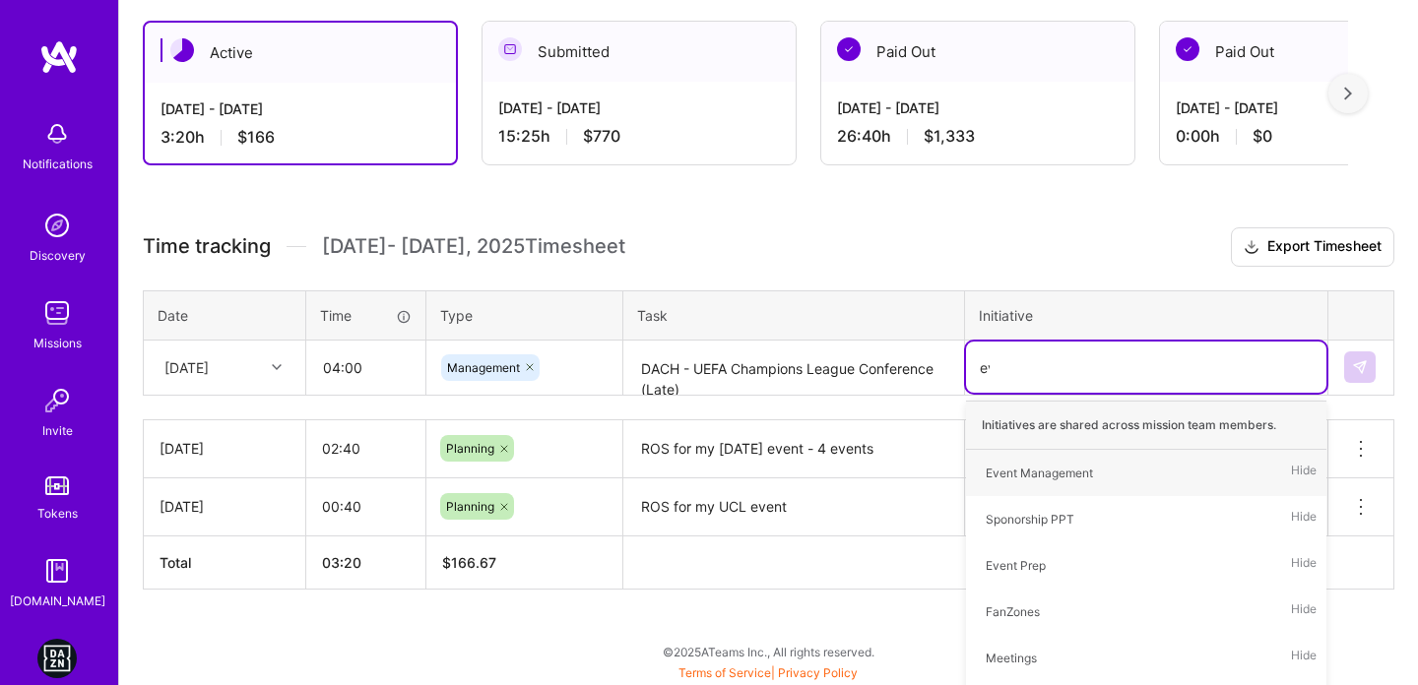
type input "eve"
click at [1053, 478] on div "Event Management" at bounding box center [1039, 473] width 107 height 21
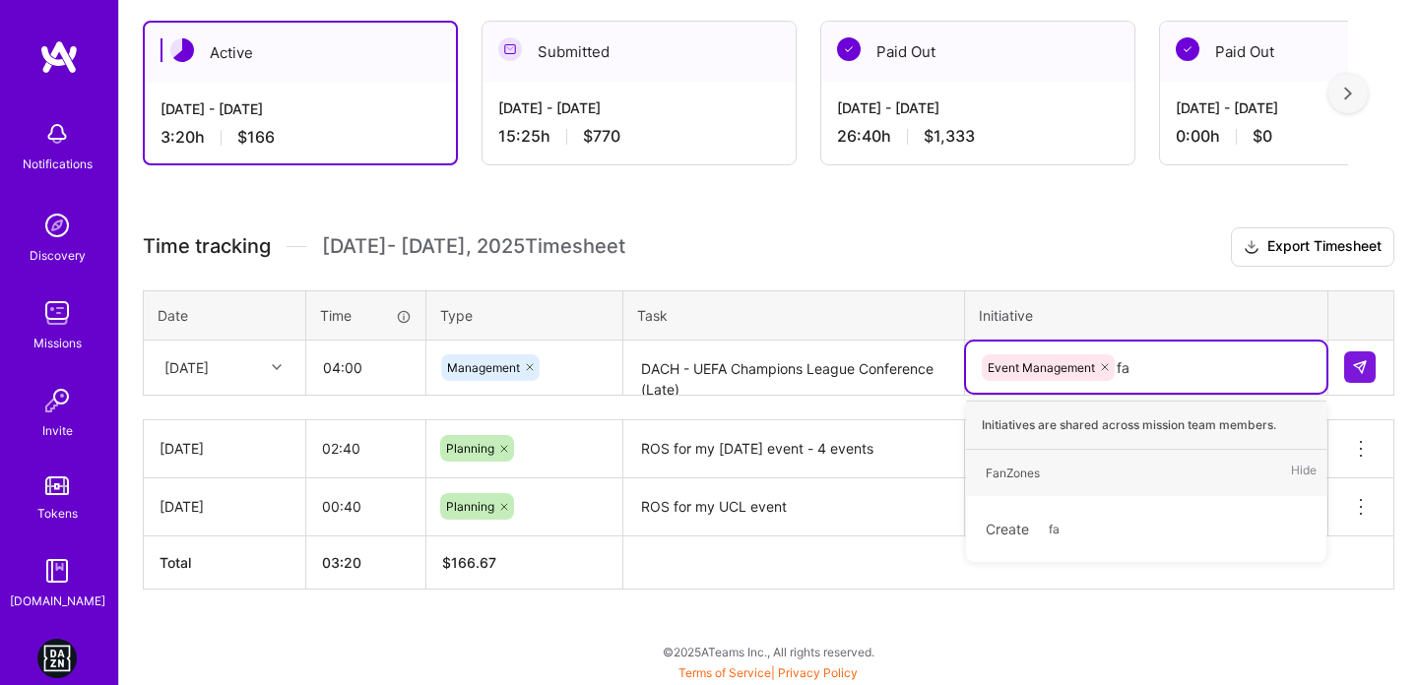
type input "fan"
click at [1034, 472] on div "FanZones" at bounding box center [1013, 473] width 54 height 21
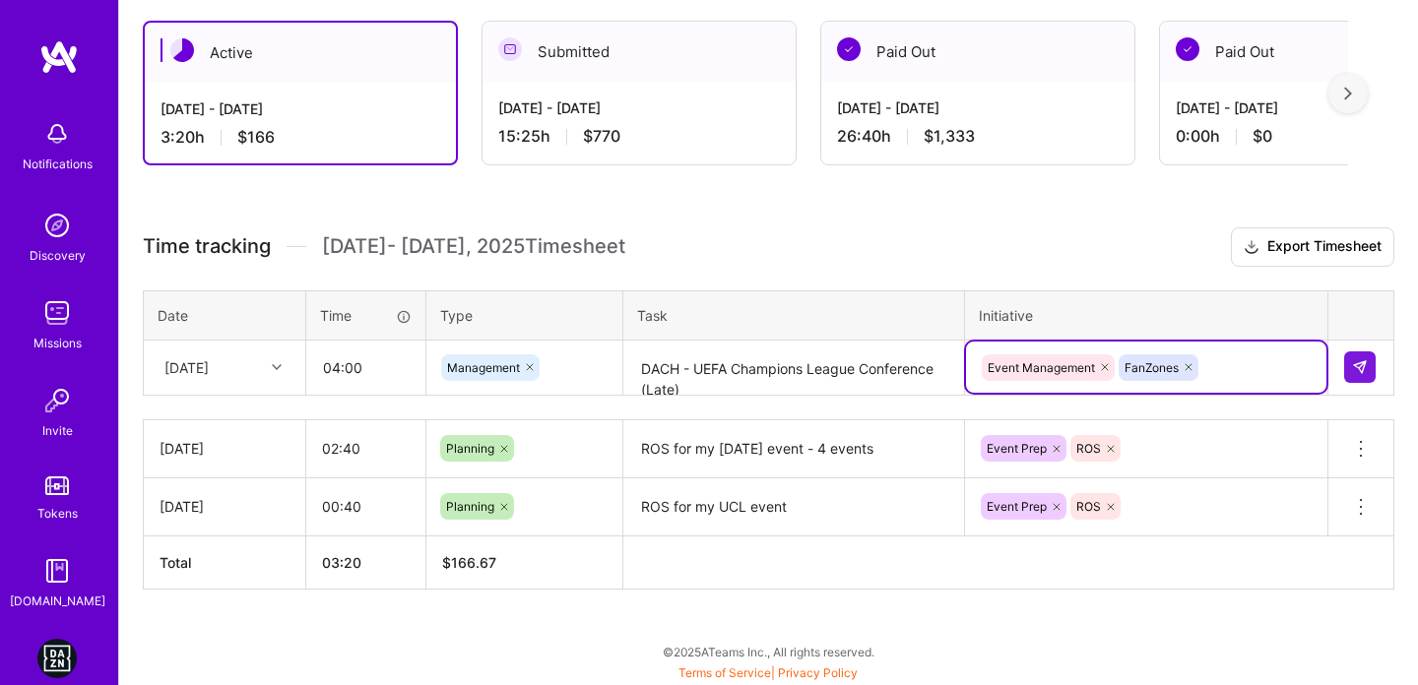
click at [923, 283] on div "Time tracking [DATE] - [DATE] Timesheet Export Timesheet Date Time Type Task In…" at bounding box center [768, 408] width 1251 height 362
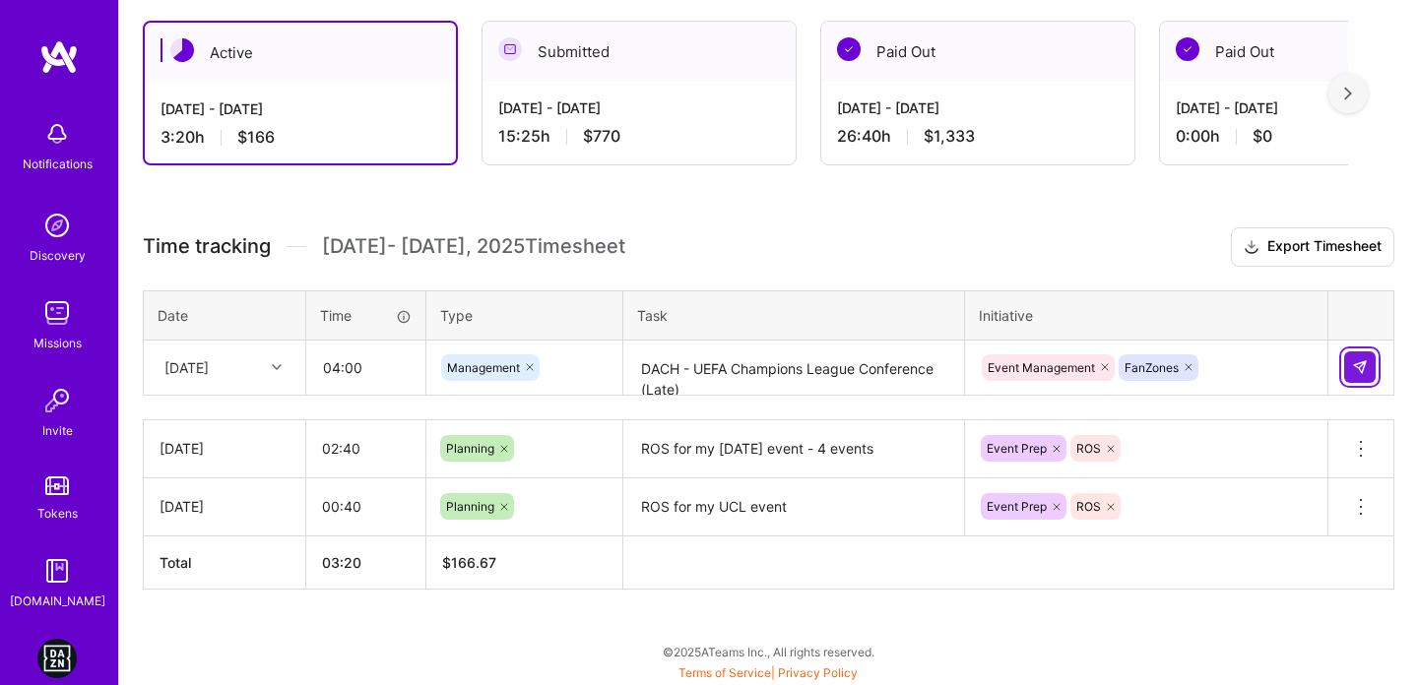
click at [1351, 357] on button at bounding box center [1360, 367] width 32 height 32
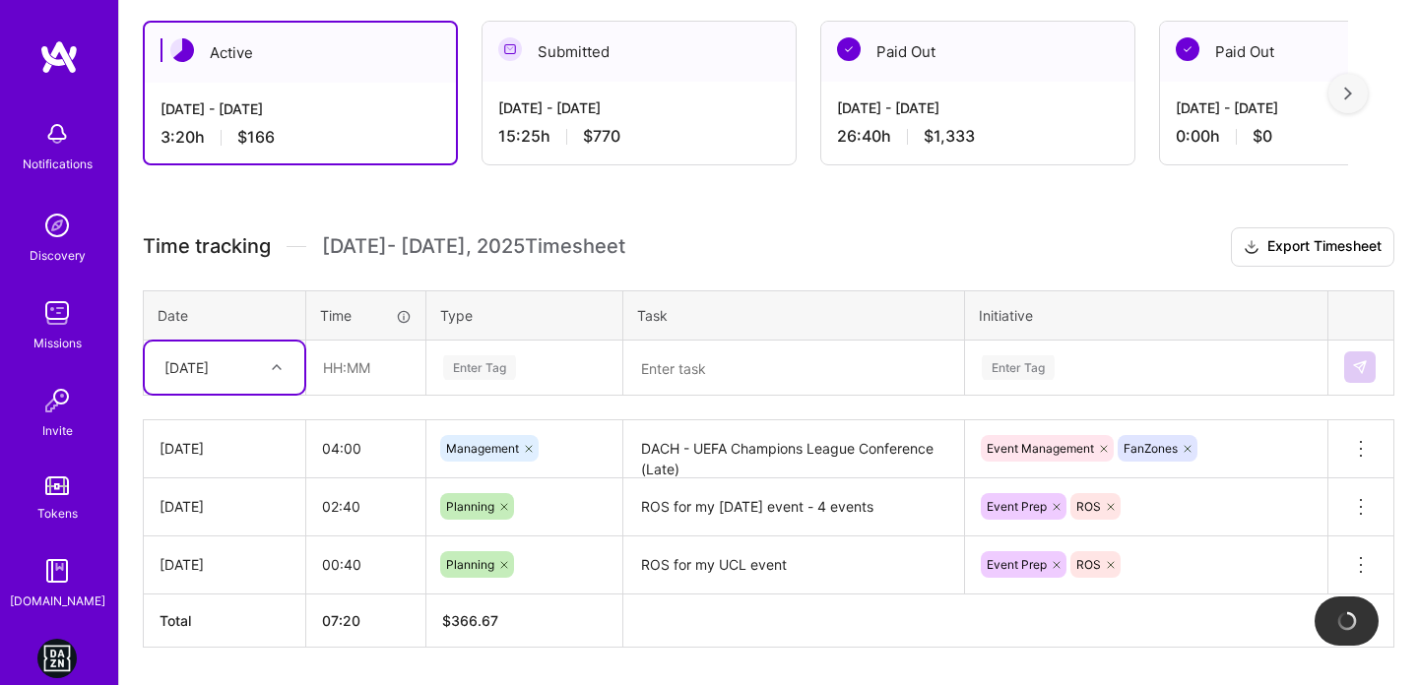
scroll to position [400, 0]
